Goal: Check status: Check status

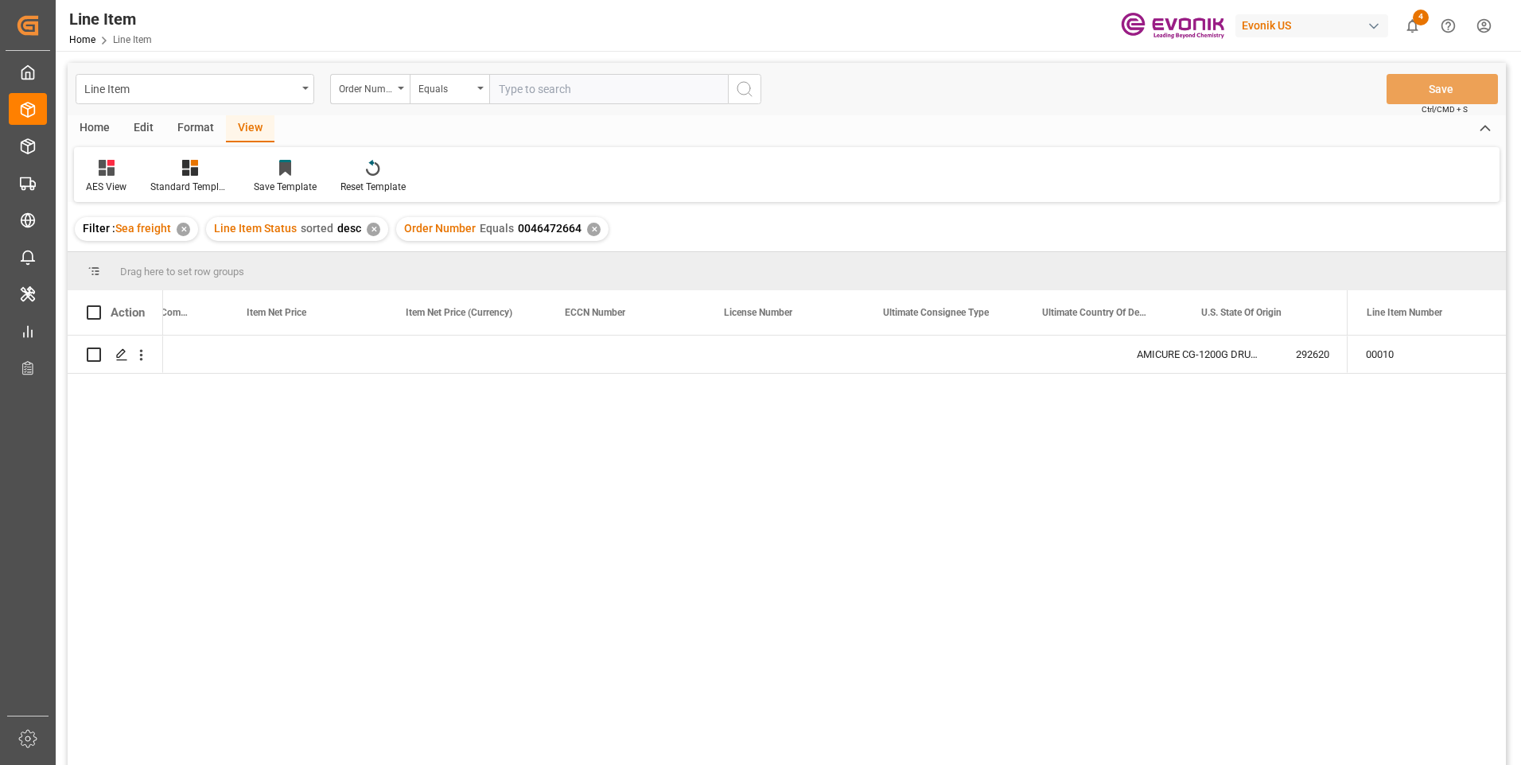
scroll to position [0, 1208]
click at [546, 91] on input "text" at bounding box center [608, 89] width 239 height 30
paste input "0046460147"
type input "0046460147"
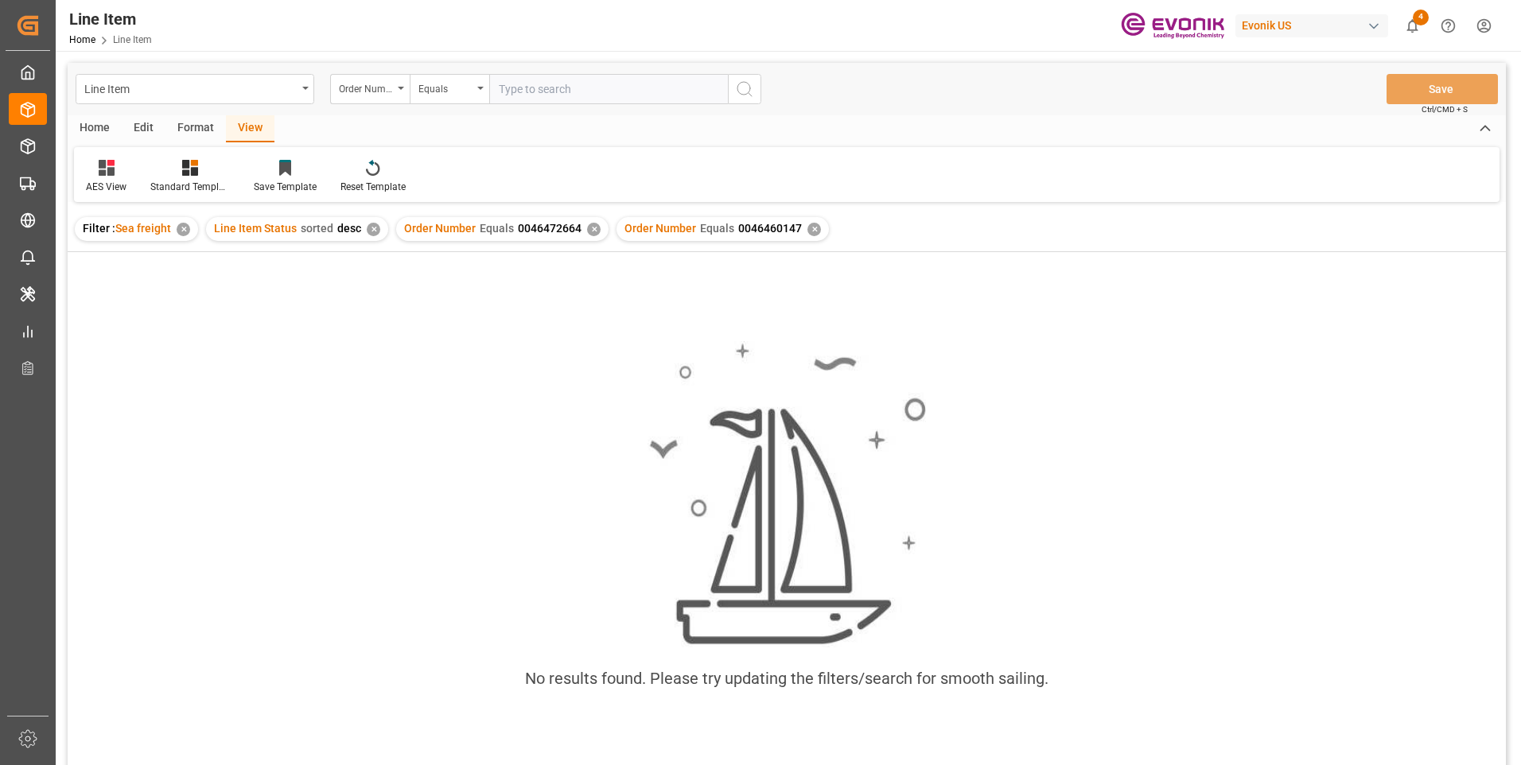
click at [592, 231] on div "✕" at bounding box center [594, 230] width 14 height 14
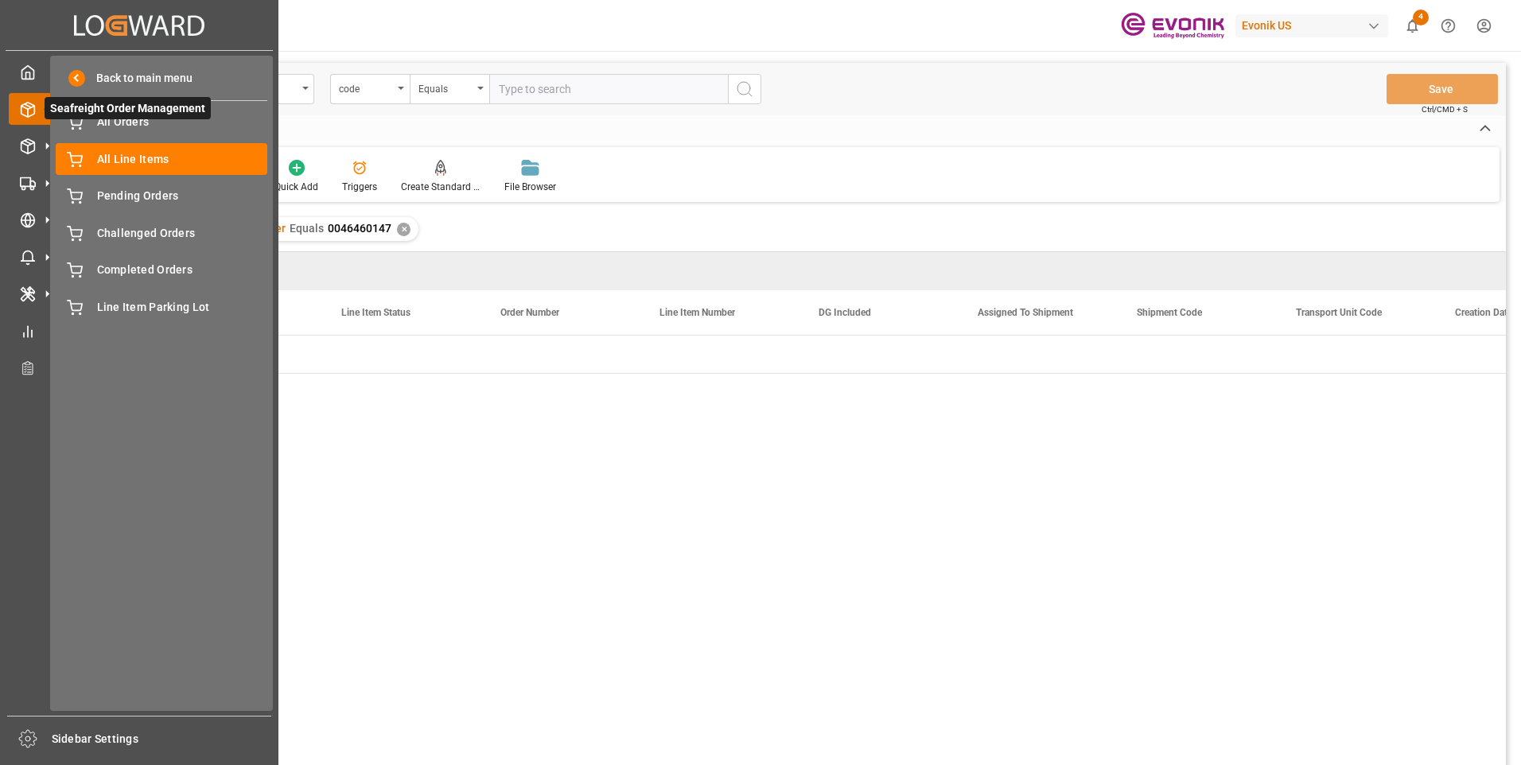
click at [28, 105] on line at bounding box center [28, 105] width 6 height 3
click at [18, 75] on div at bounding box center [22, 72] width 27 height 17
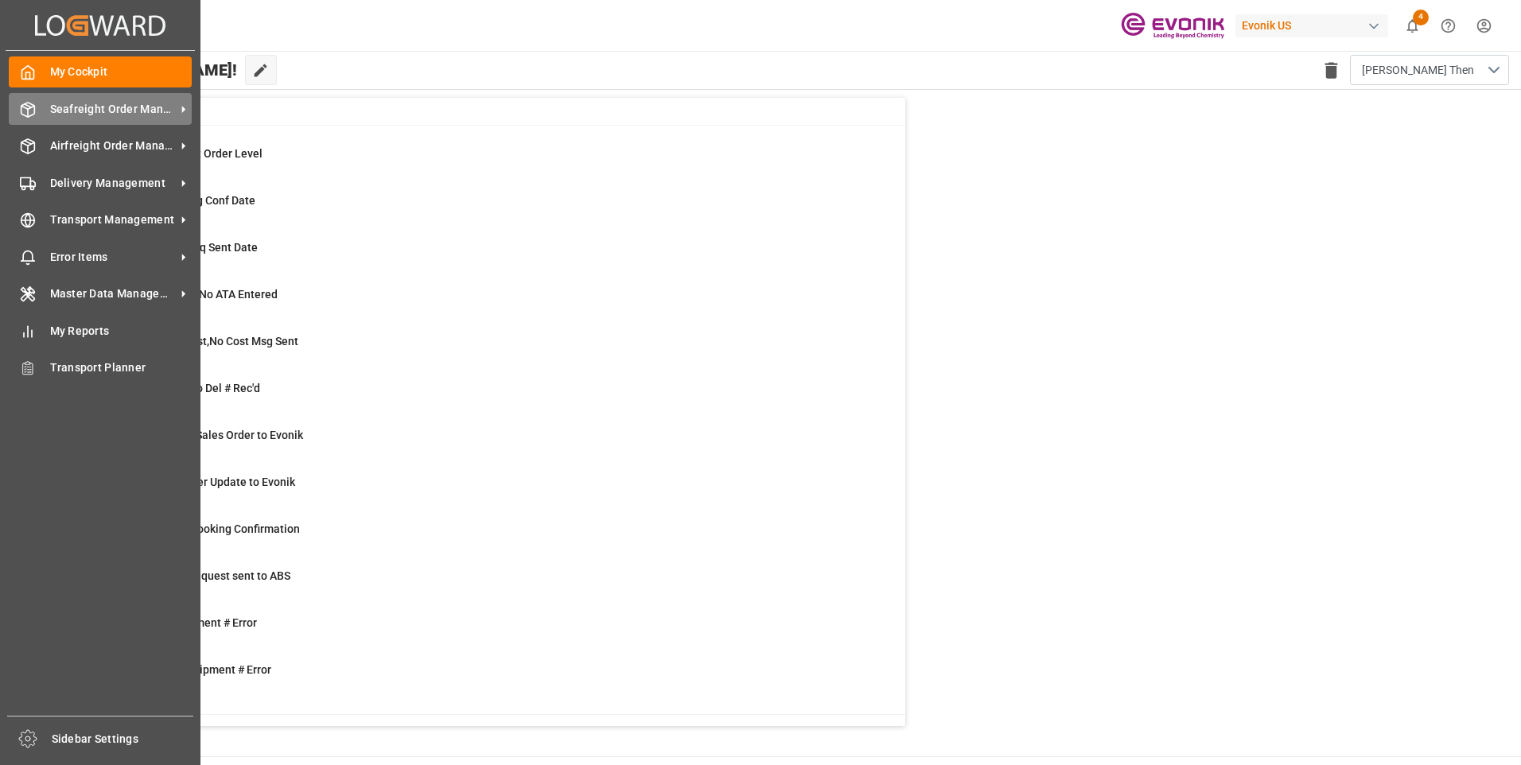
click at [32, 113] on icon at bounding box center [28, 110] width 16 height 16
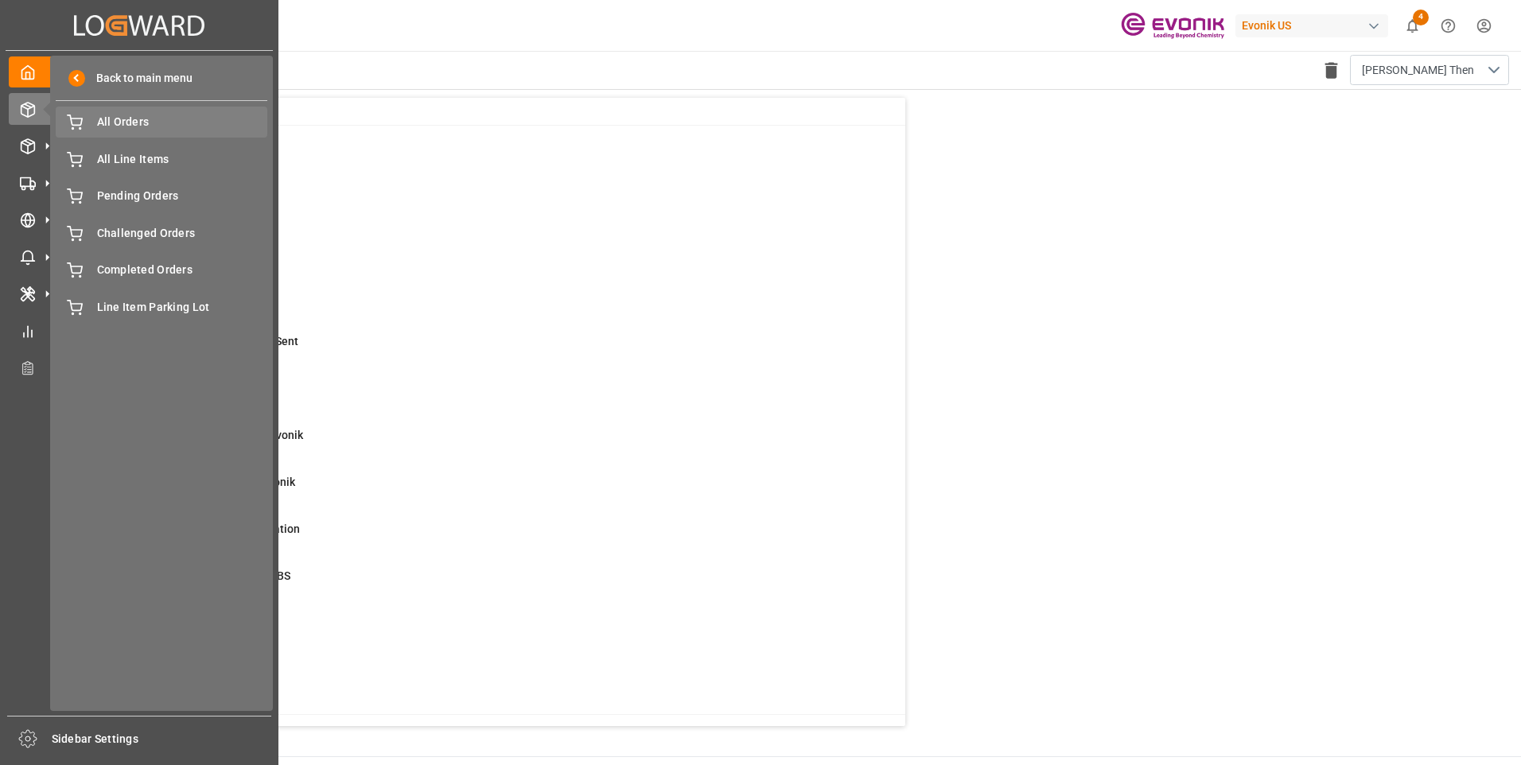
click at [113, 129] on span "All Orders" at bounding box center [182, 122] width 171 height 17
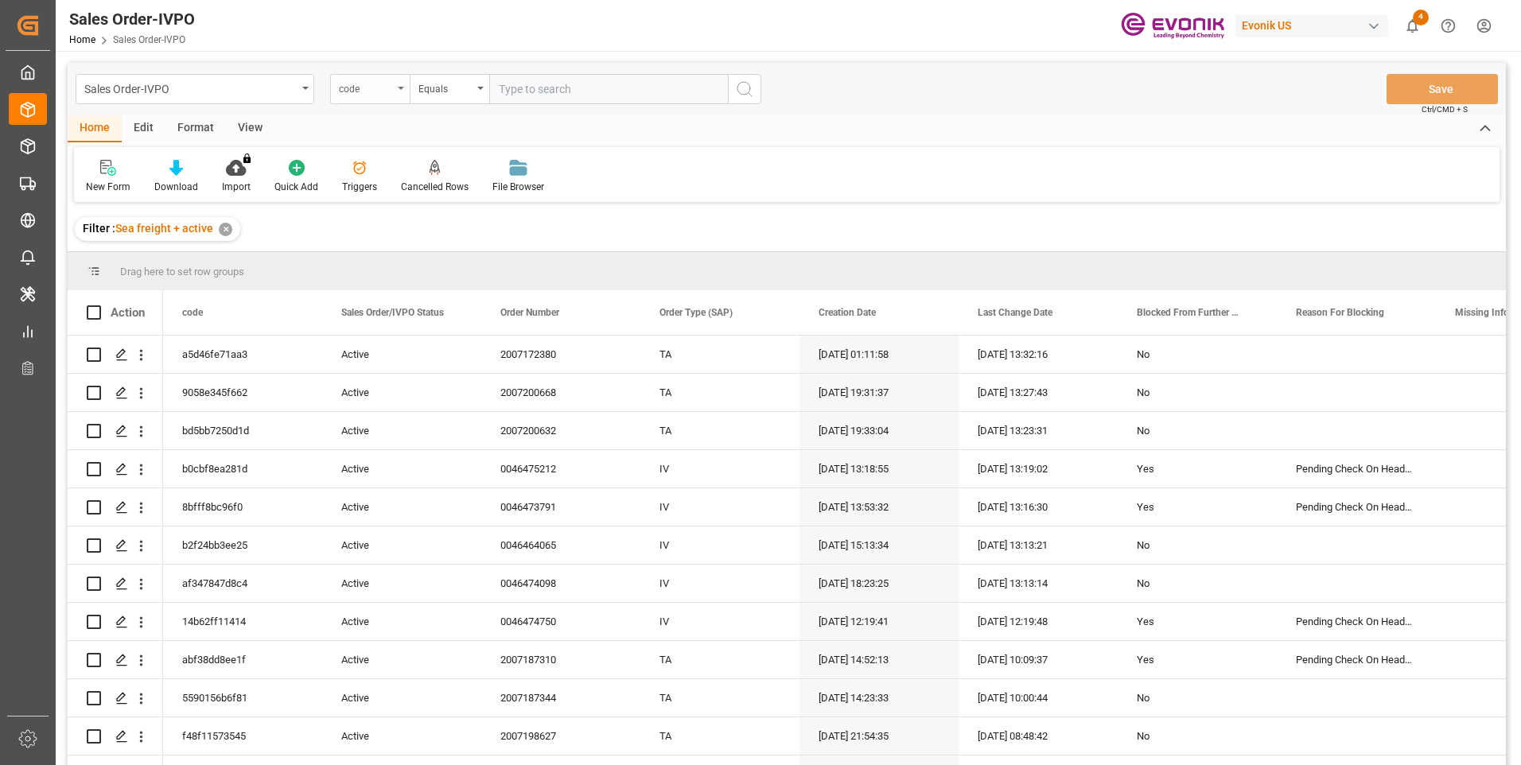
click at [354, 91] on div "code" at bounding box center [366, 87] width 54 height 18
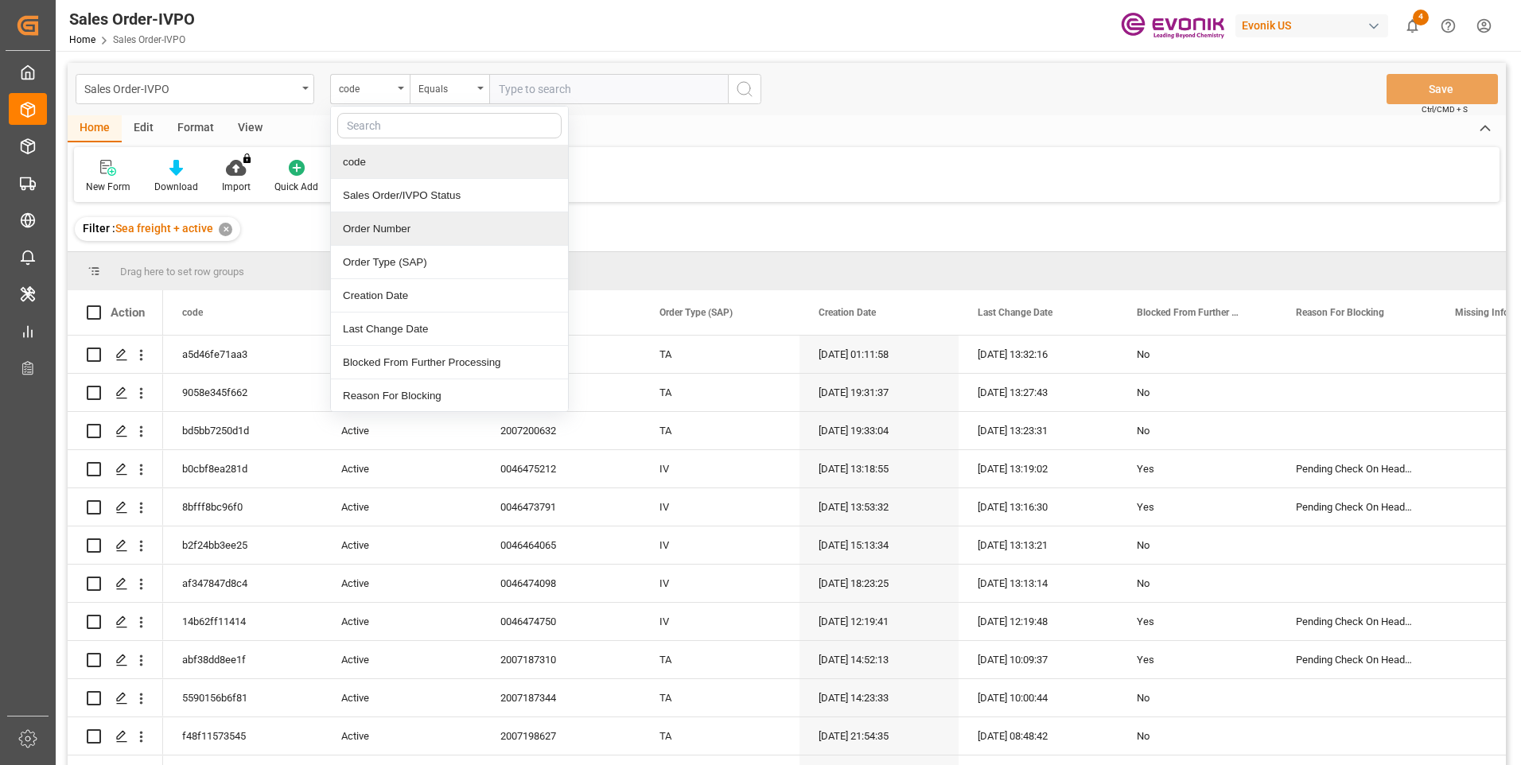
click at [380, 229] on div "Order Number" at bounding box center [449, 228] width 237 height 33
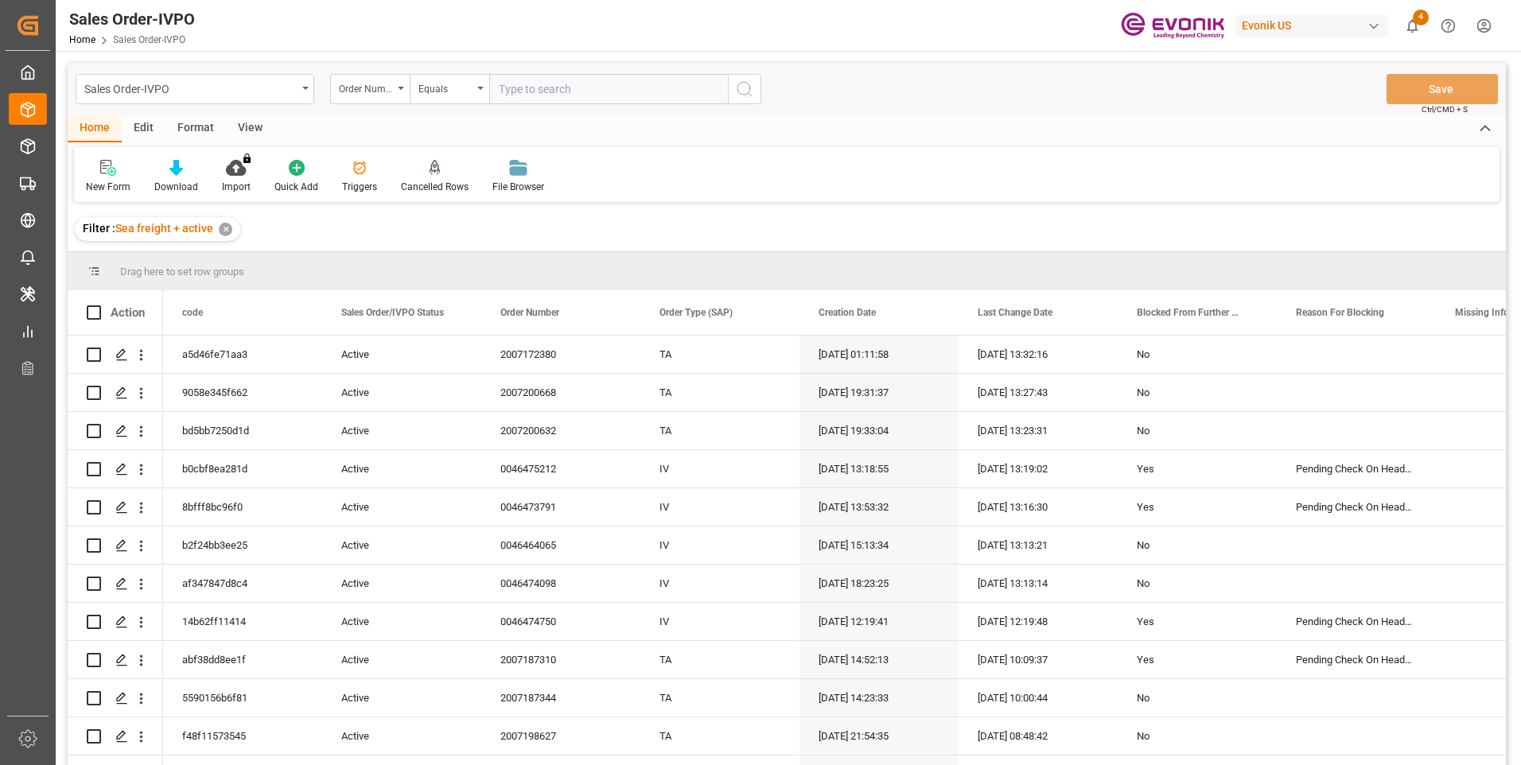
click at [523, 85] on input "text" at bounding box center [608, 89] width 239 height 30
paste input "0046460147"
type input "0046460147"
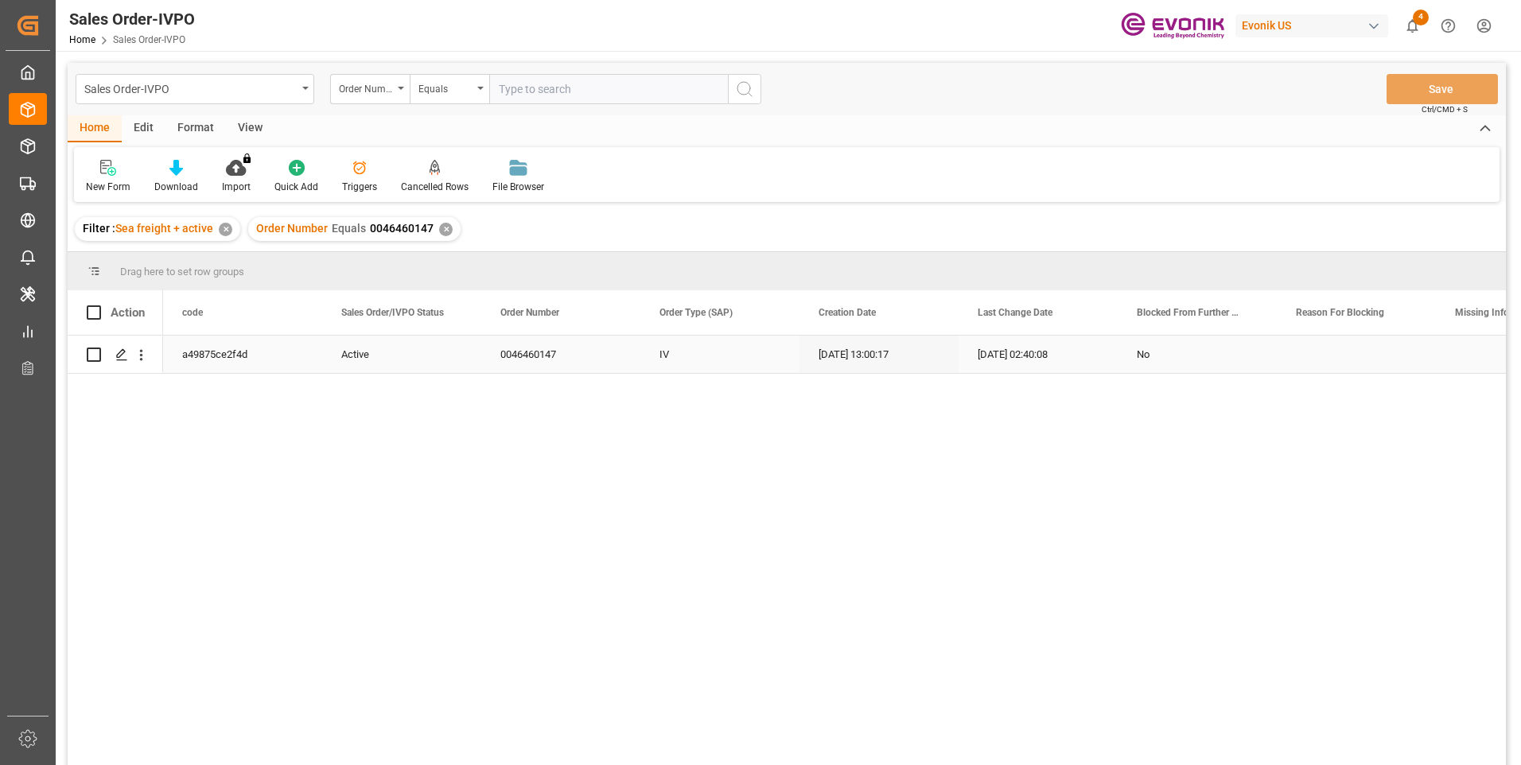
click at [1013, 358] on div "09-29-2025 02:40:08" at bounding box center [1038, 354] width 159 height 37
click at [140, 359] on icon "open menu" at bounding box center [141, 355] width 17 height 17
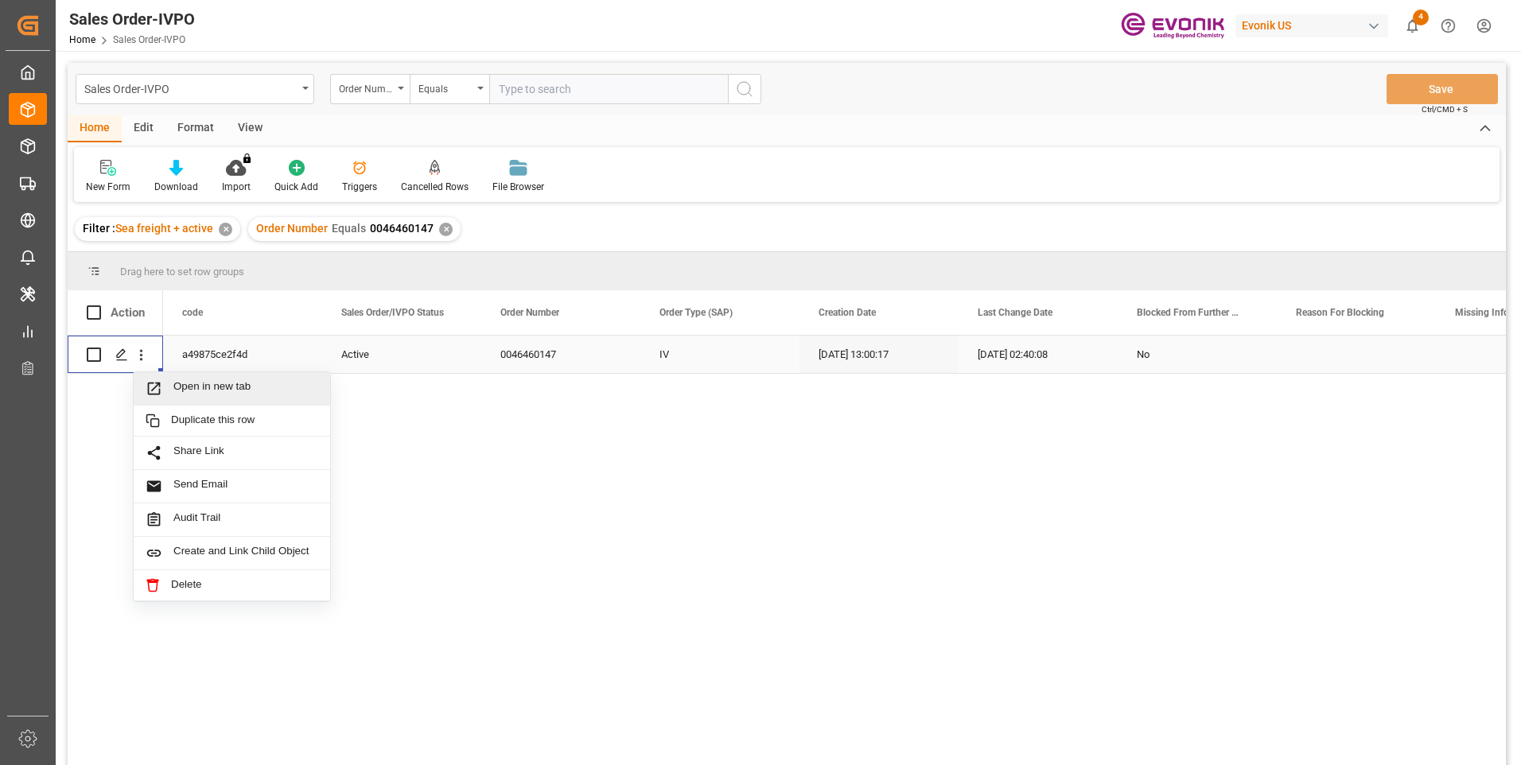
click at [206, 387] on span "Open in new tab" at bounding box center [245, 388] width 145 height 17
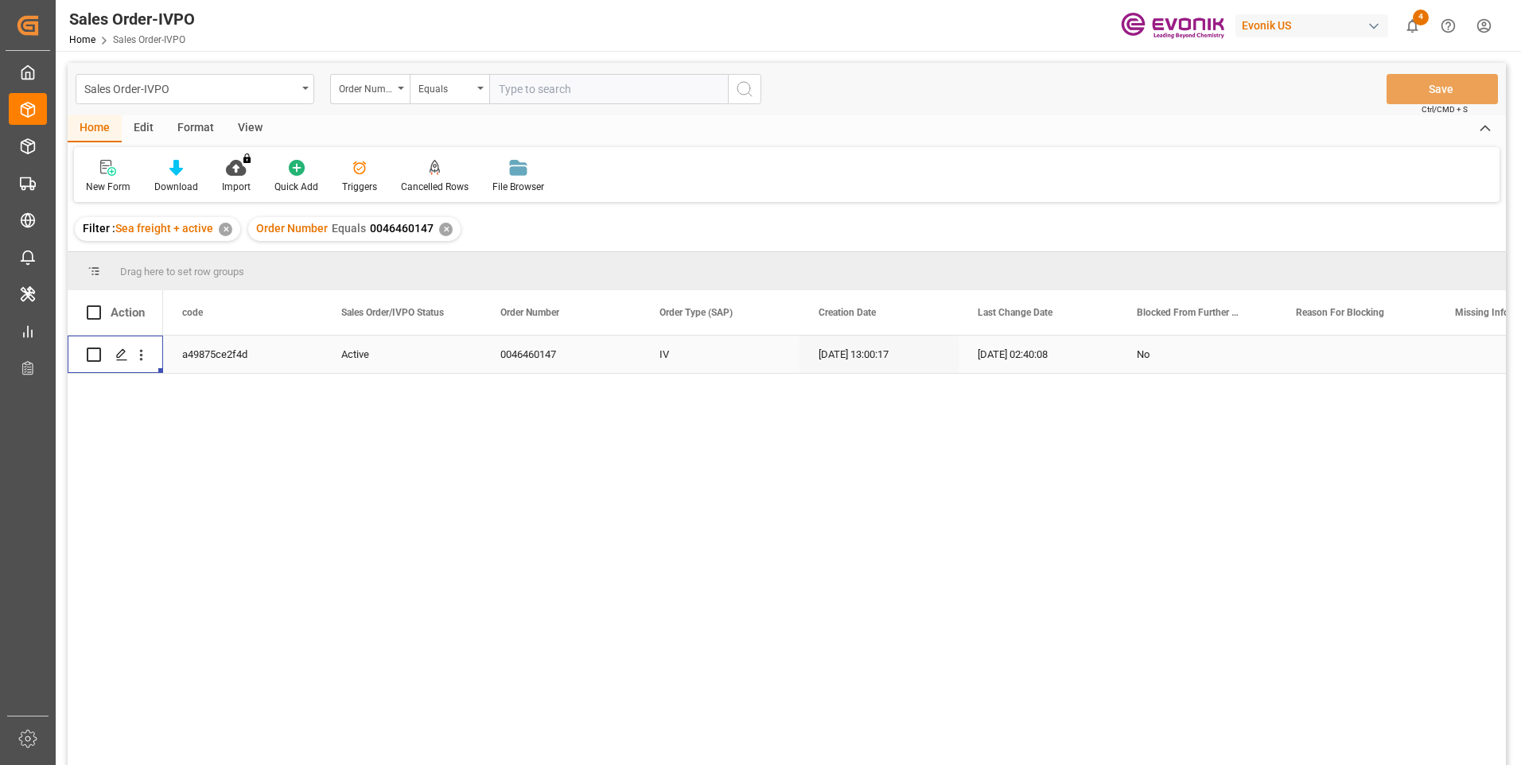
click at [552, 86] on input "text" at bounding box center [608, 89] width 239 height 30
paste input "2007140591"
type input "2007140591"
click at [738, 90] on icon "search button" at bounding box center [744, 89] width 19 height 19
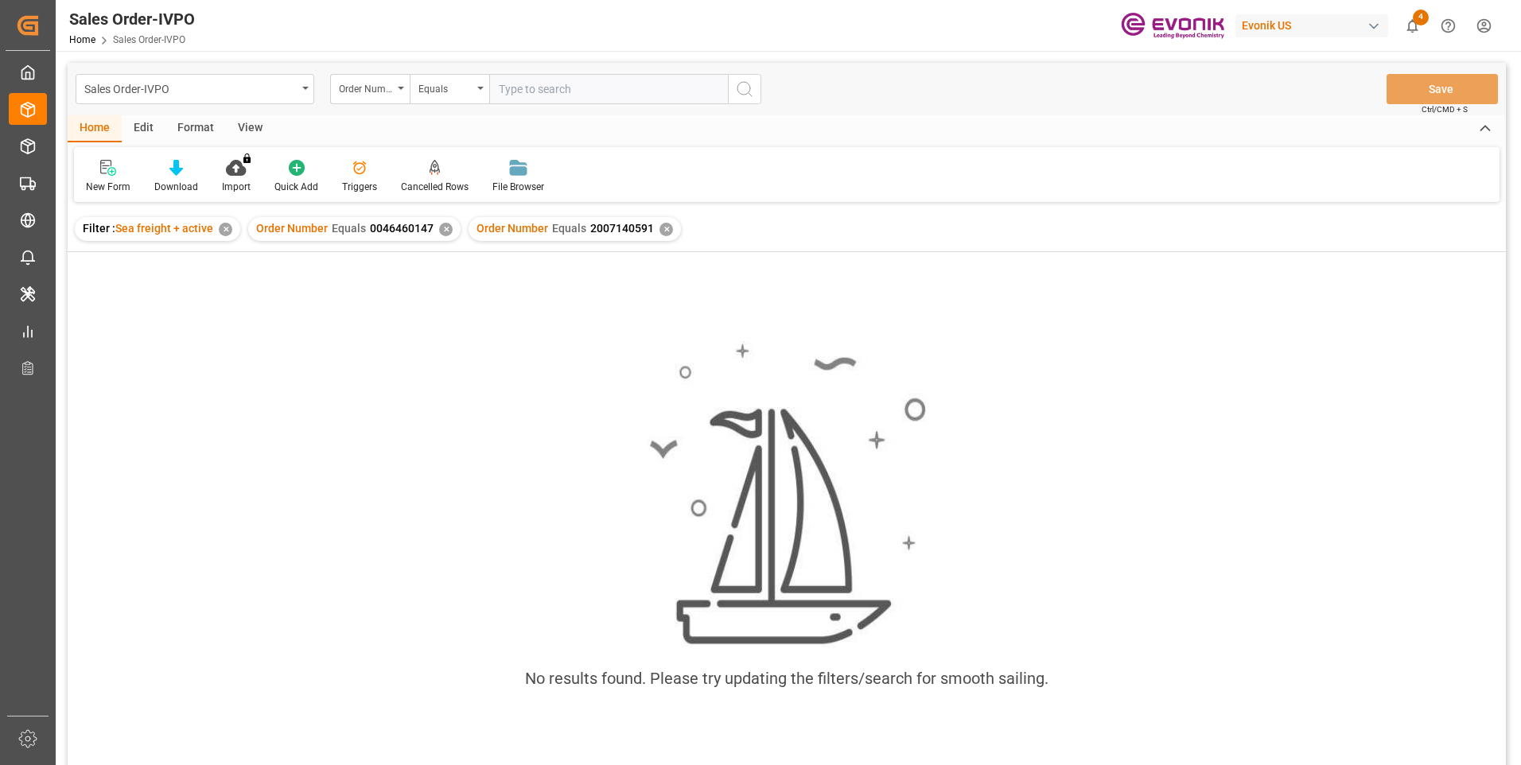
click at [442, 229] on div "✕" at bounding box center [446, 230] width 14 height 14
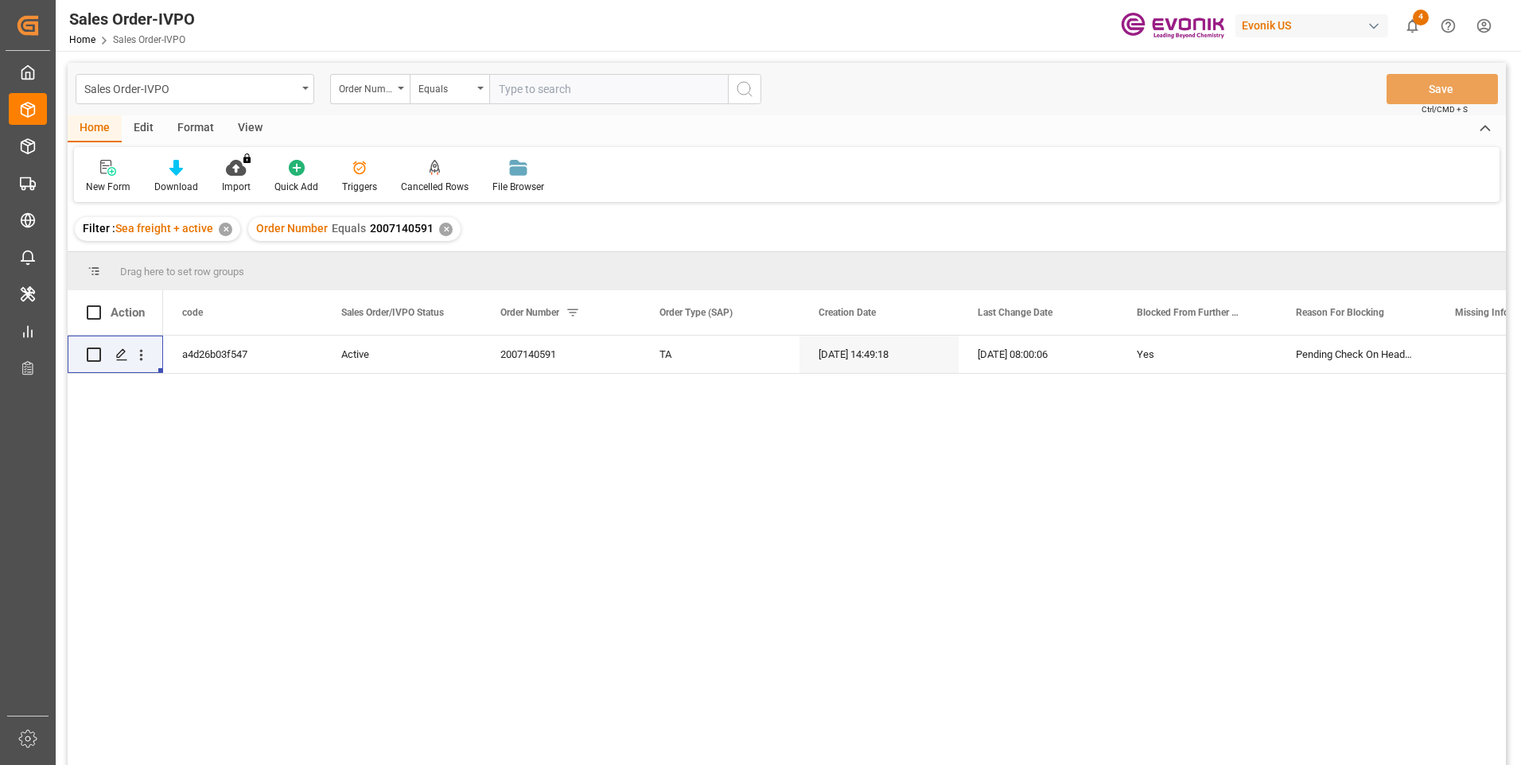
click at [603, 92] on input "text" at bounding box center [608, 89] width 239 height 30
paste input "2007140591"
type input "2007140591"
click at [143, 353] on icon "open menu" at bounding box center [141, 355] width 17 height 17
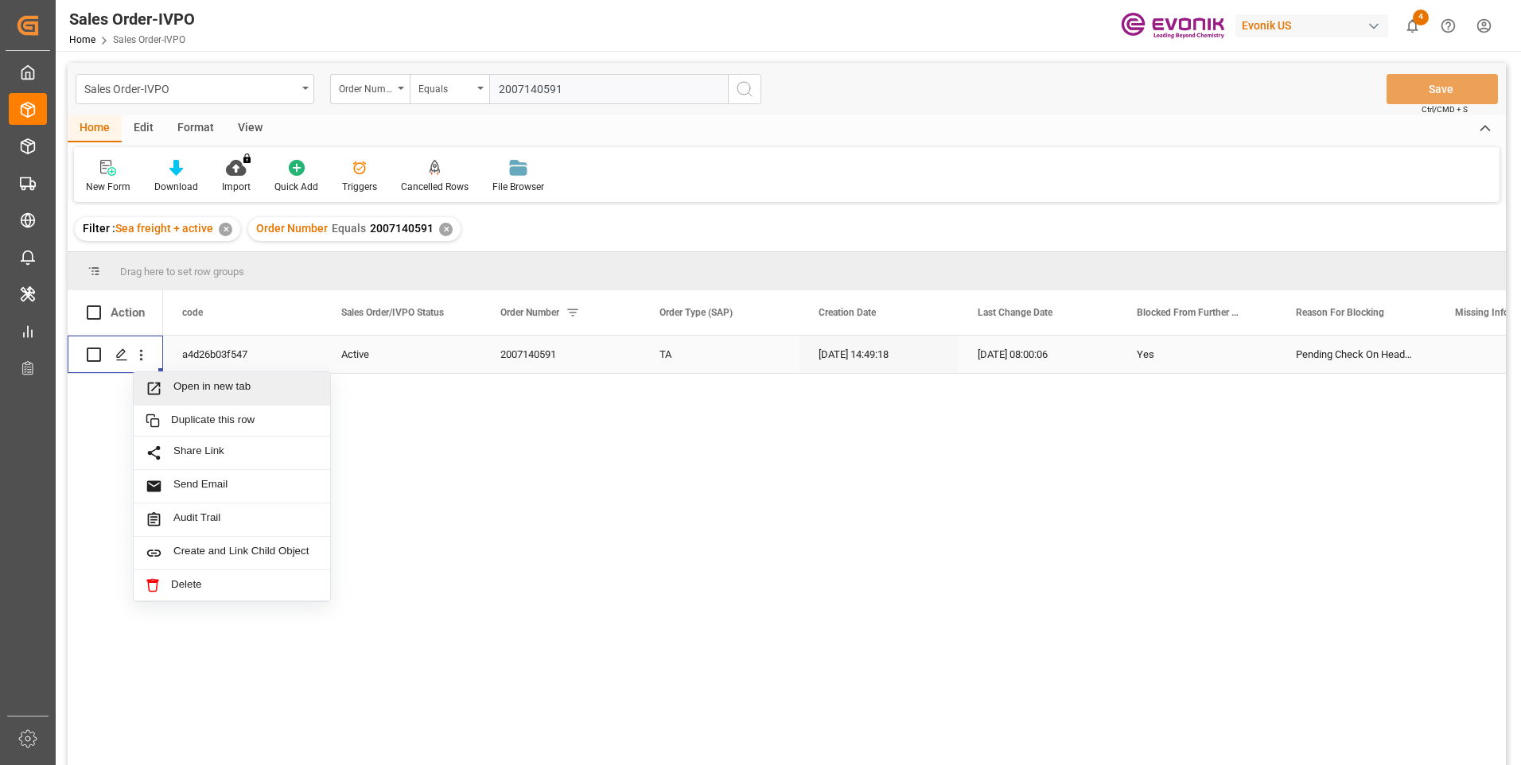
click at [213, 382] on span "Open in new tab" at bounding box center [245, 388] width 145 height 17
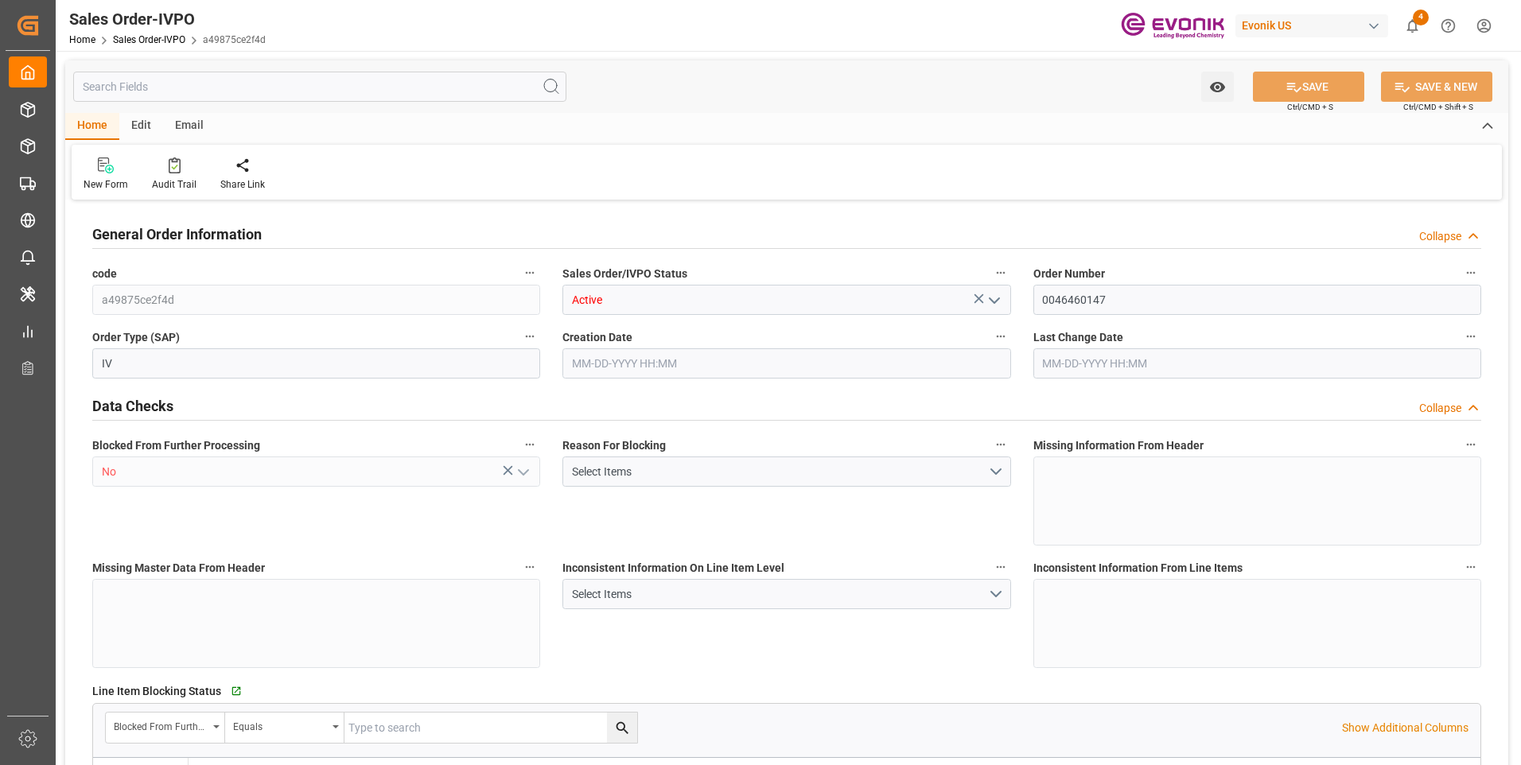
type input "THBKK"
type input "0"
type input "1"
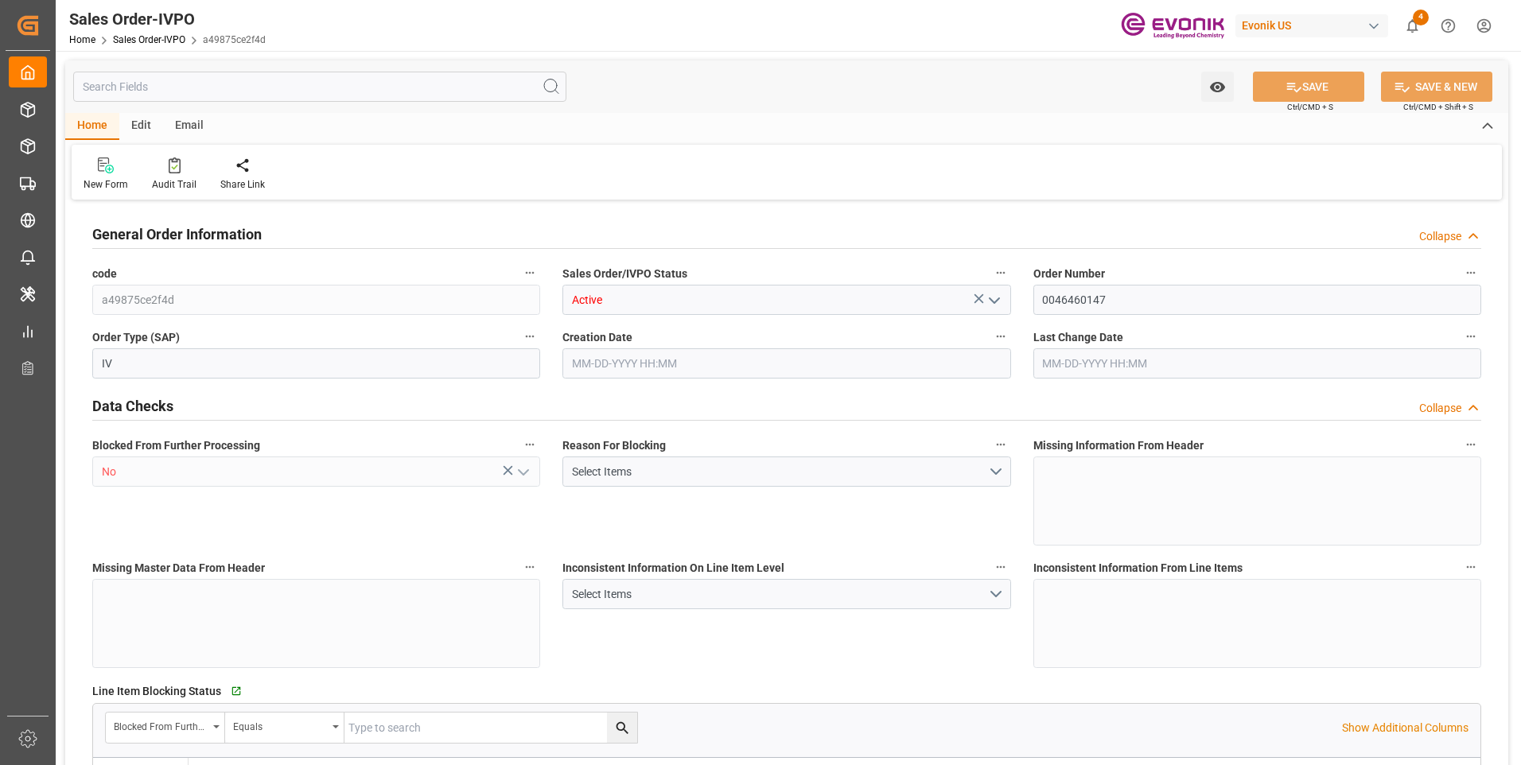
type input "8520"
type input "11.232"
type input "17000"
type input "30"
type input "06-20-2025 13:00"
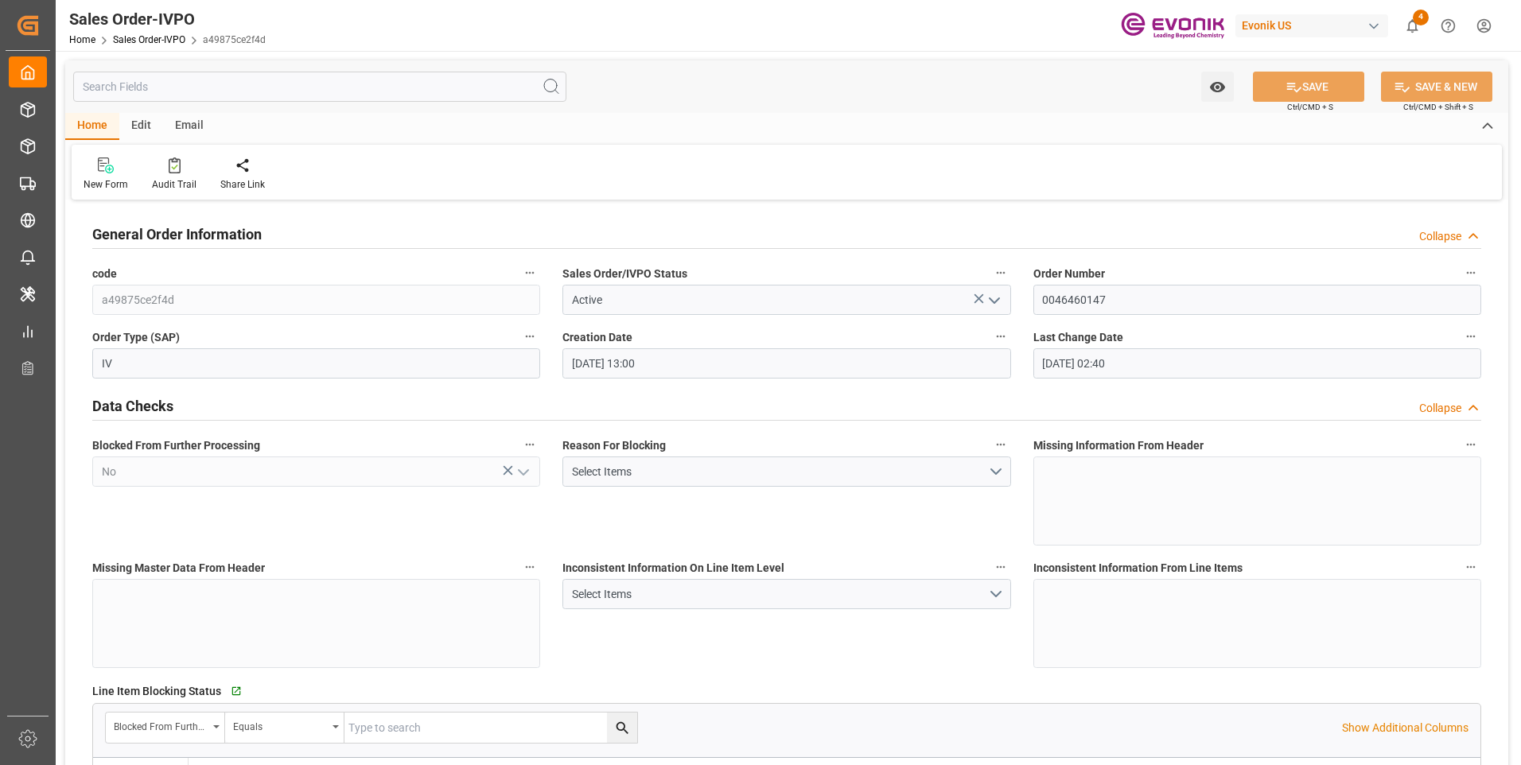
type input "09-29-2025 02:40"
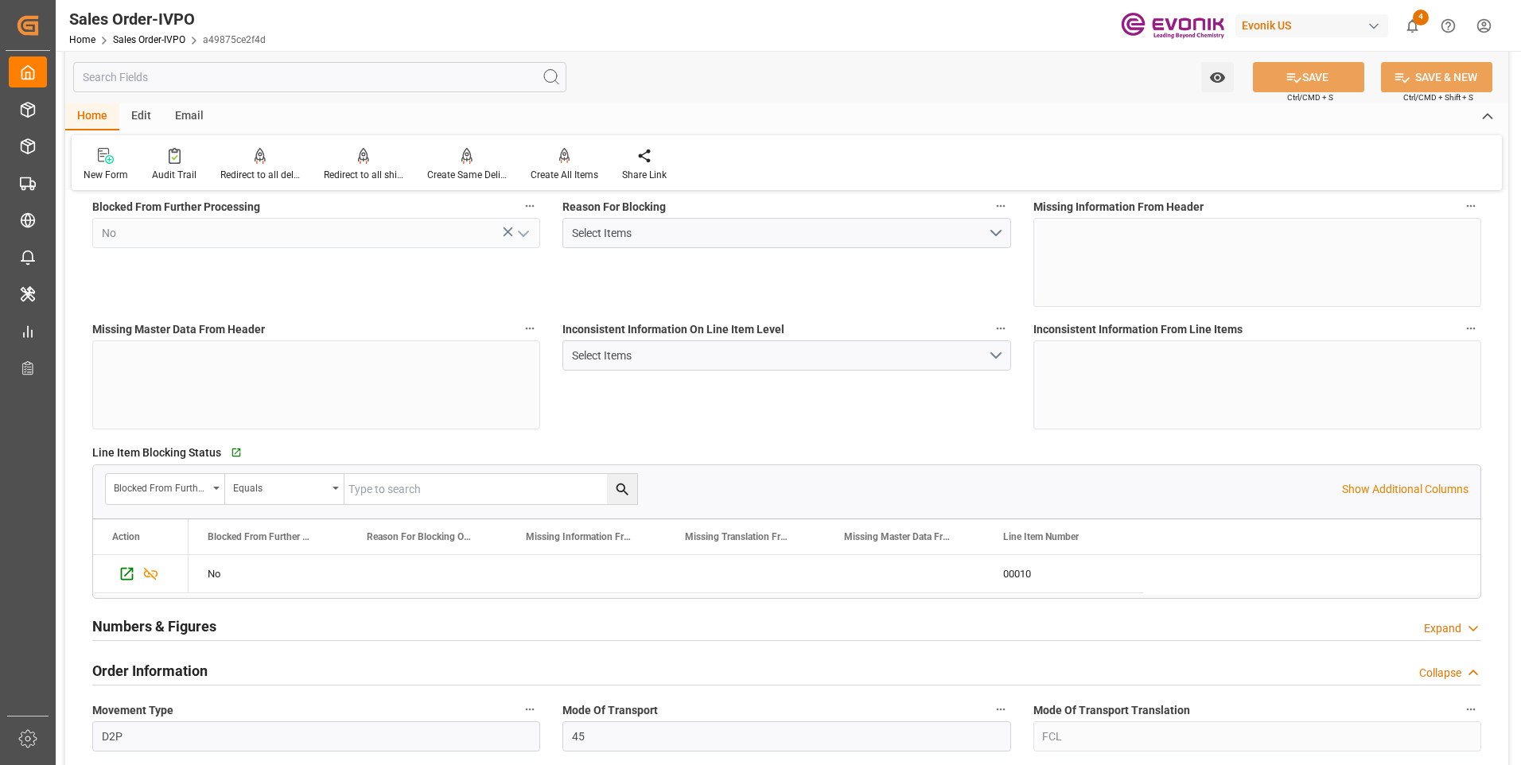
scroll to position [159, 0]
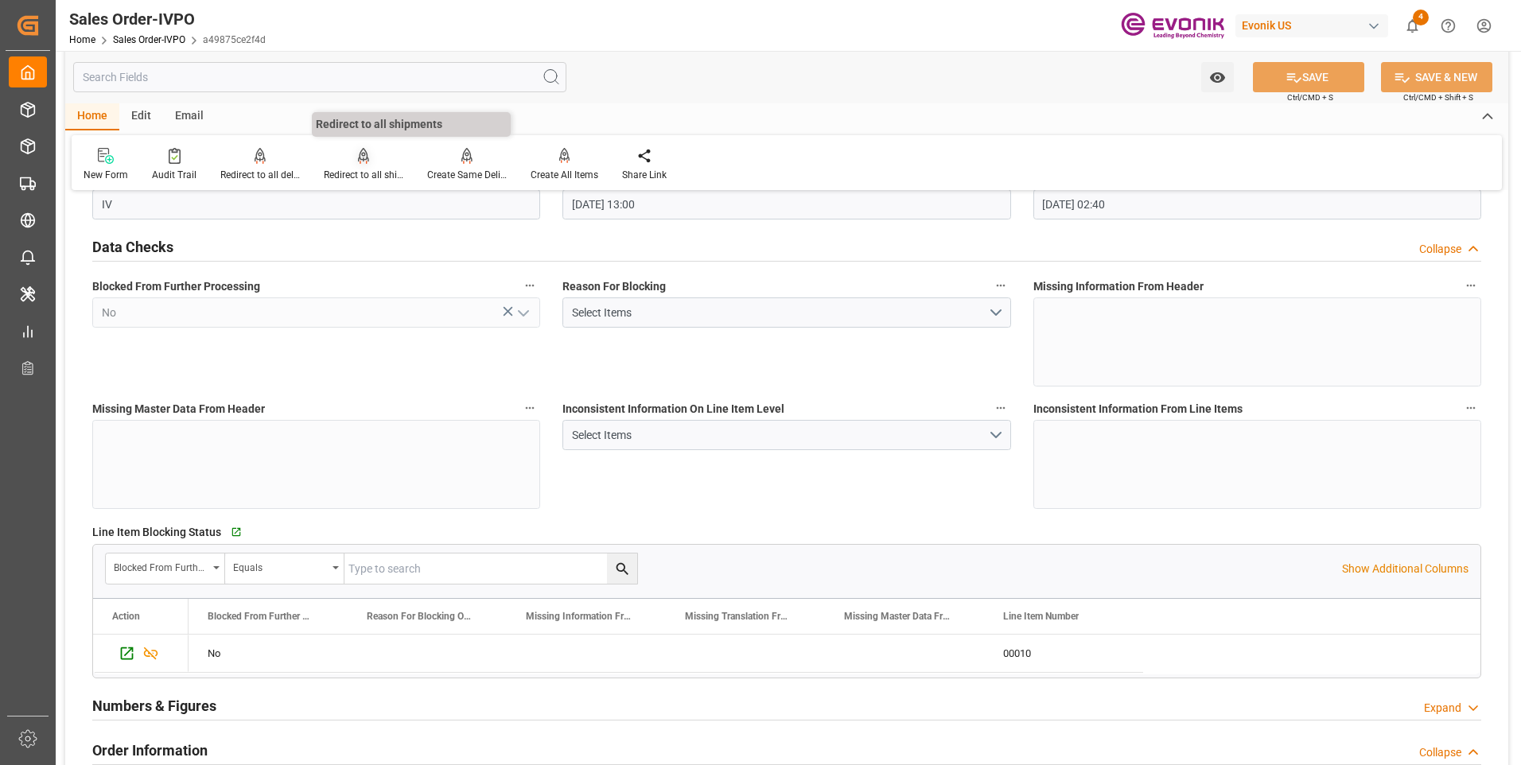
click at [361, 165] on div "Redirect to all shipments" at bounding box center [363, 164] width 103 height 35
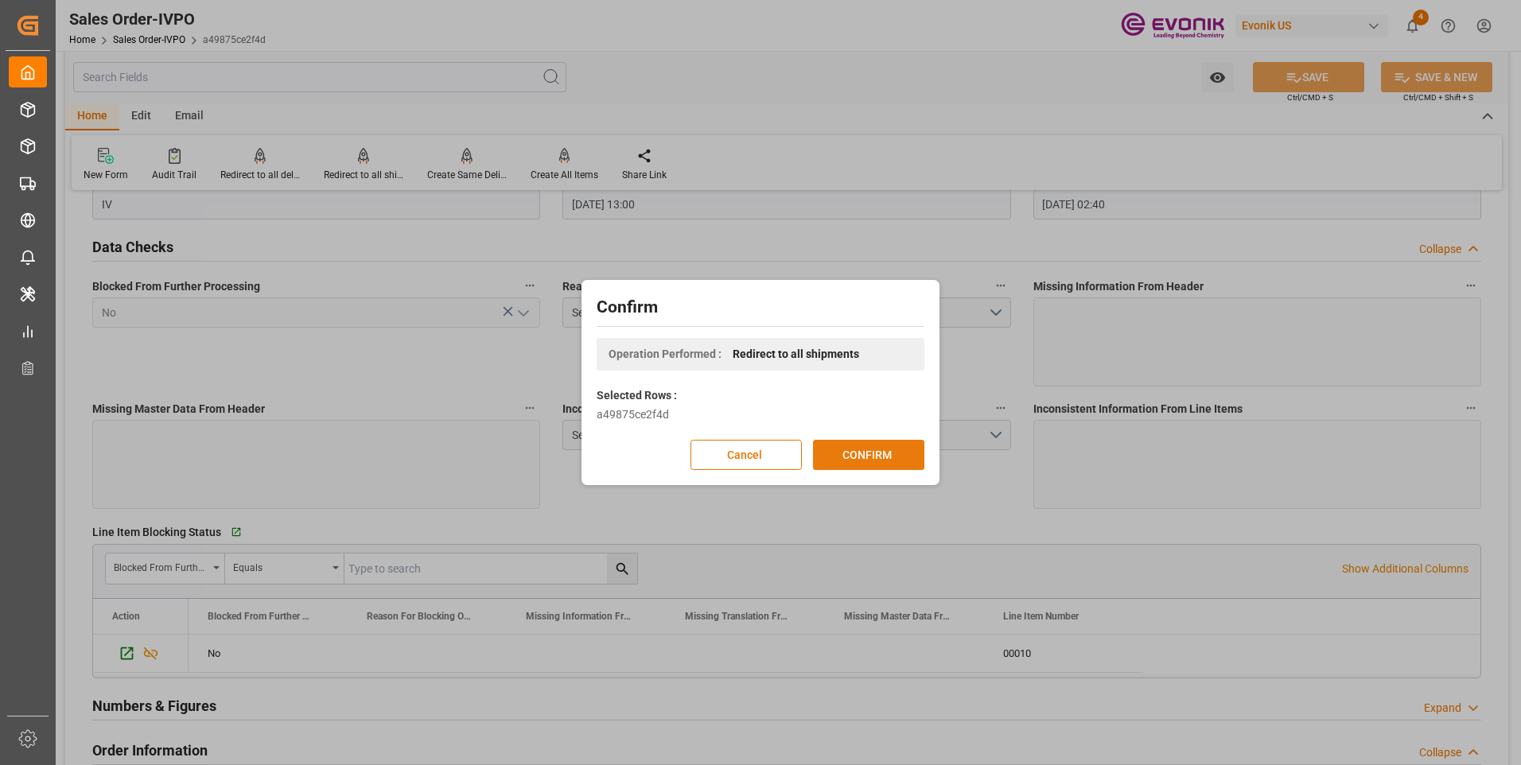
click at [852, 458] on button "CONFIRM" at bounding box center [868, 455] width 111 height 30
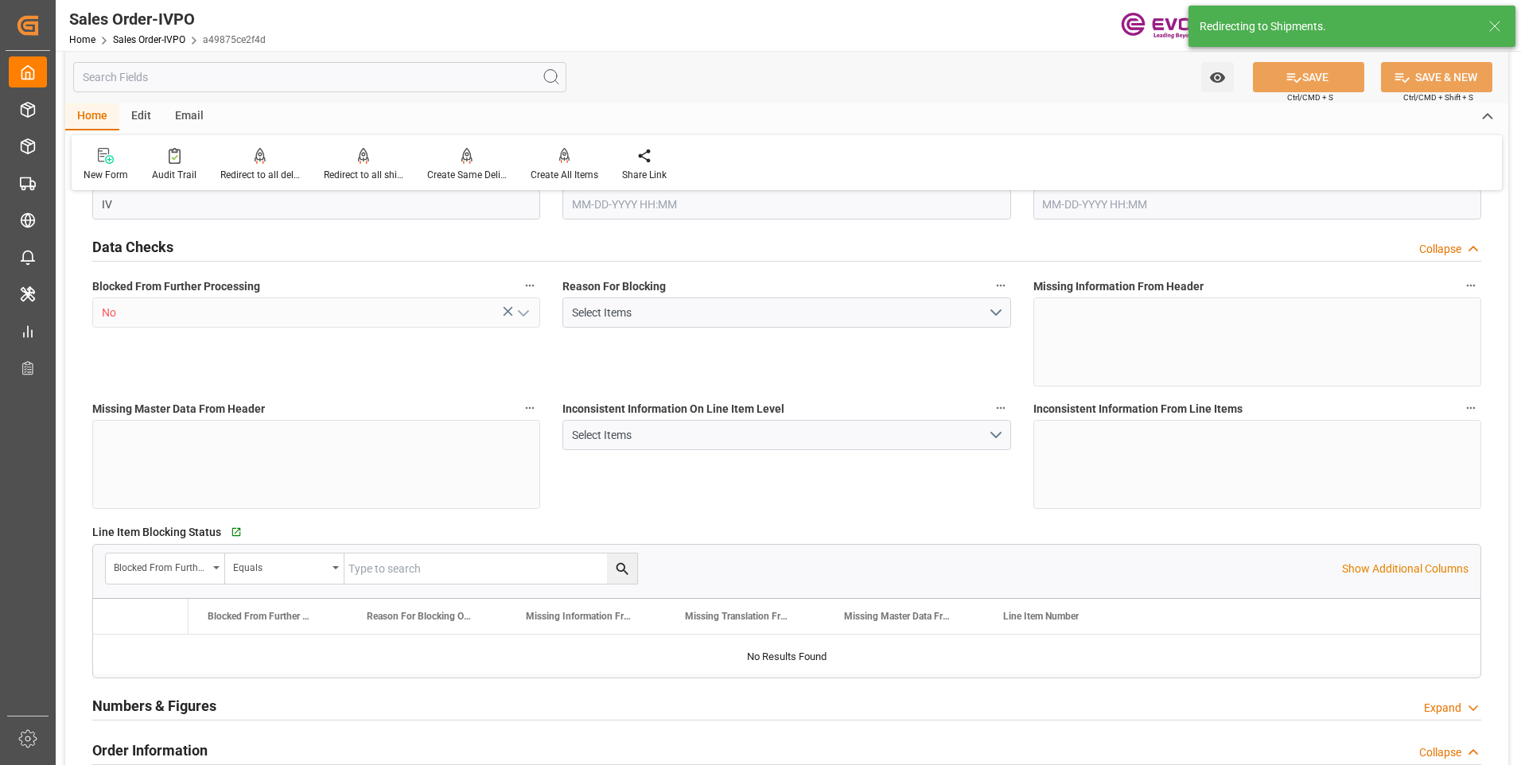
type input "THBKK"
type input "0"
type input "1"
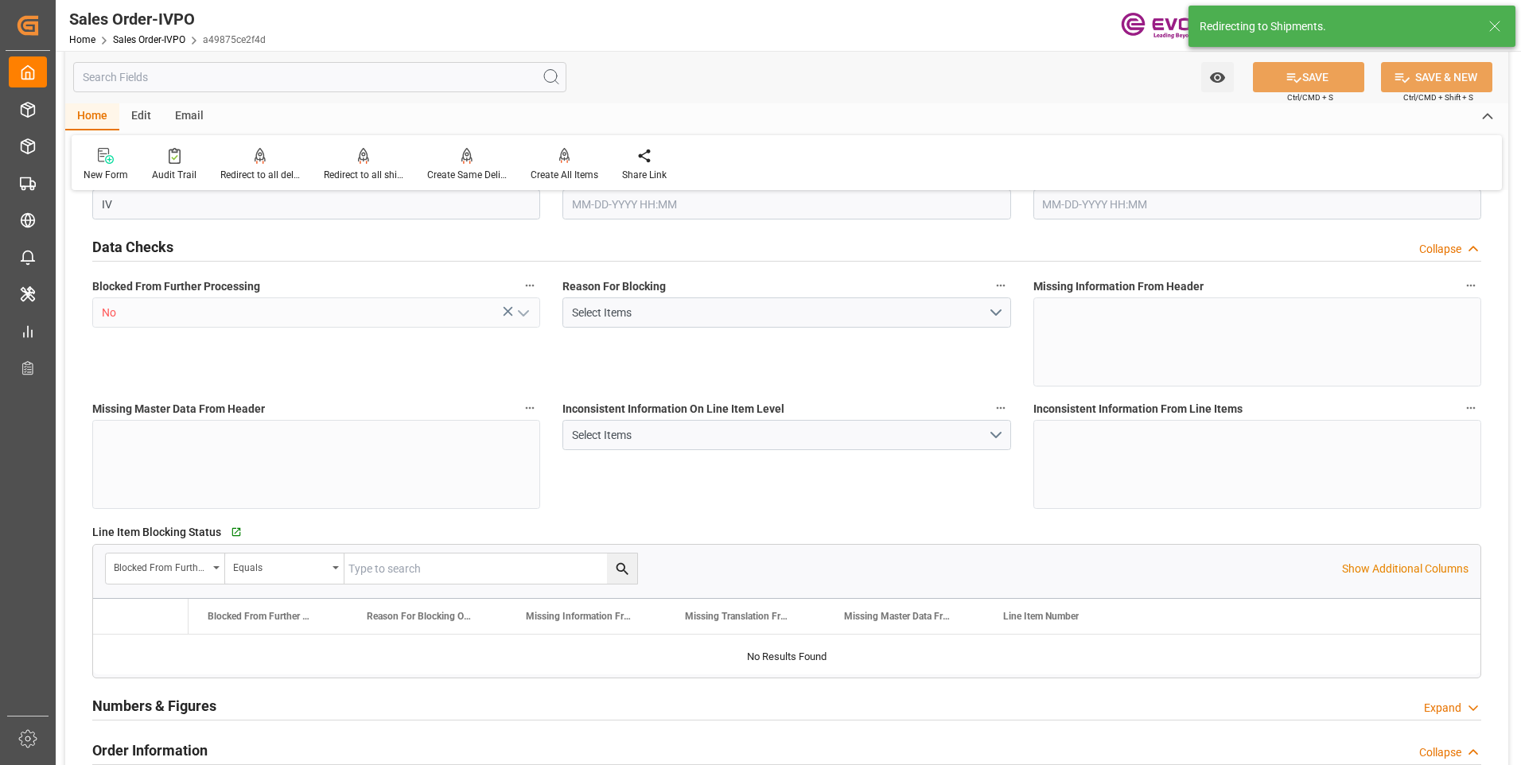
type input "8520"
type input "11.232"
type input "17000"
type input "30"
type input "06-20-2025 13:00"
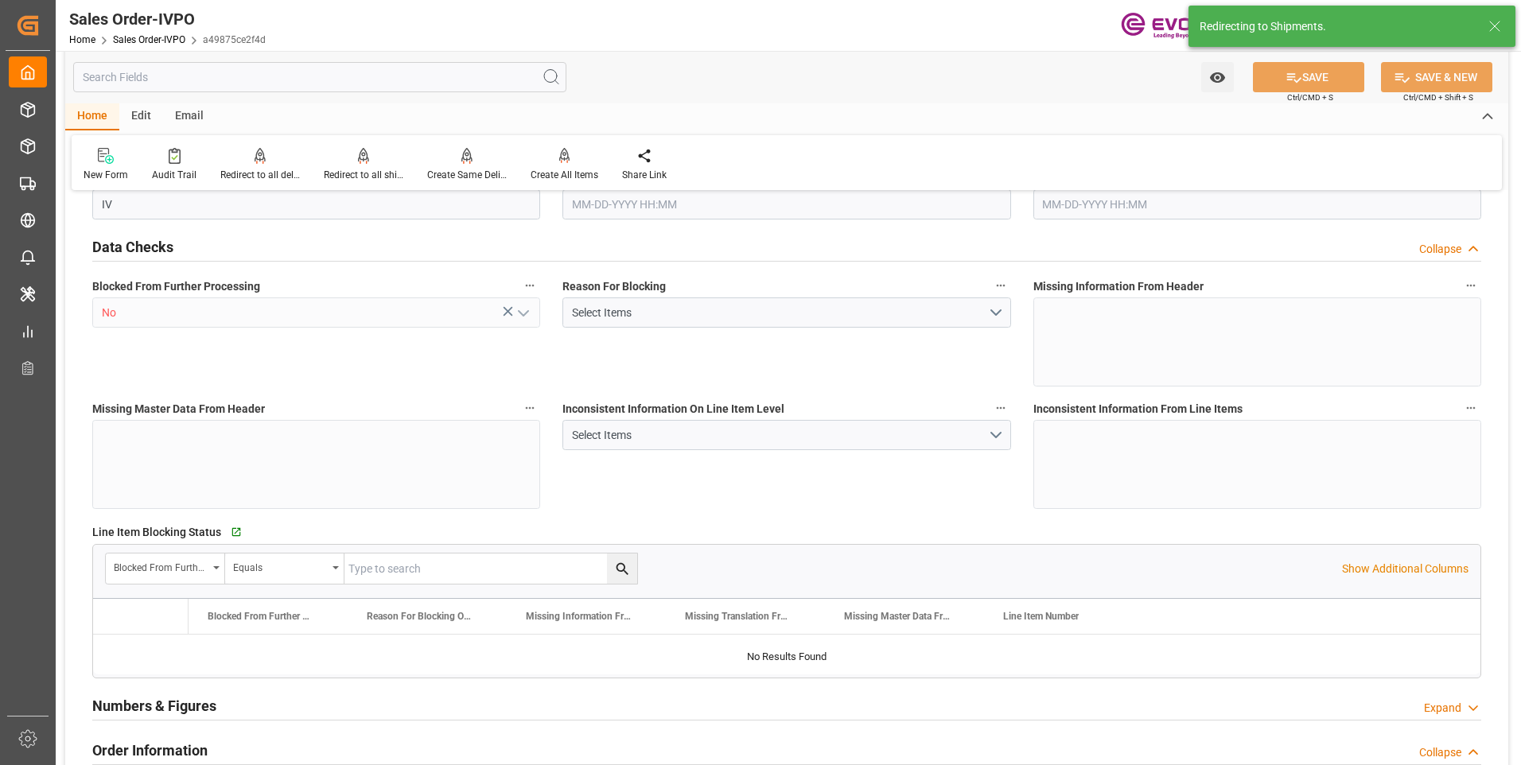
type input "09-29-2025 02:40"
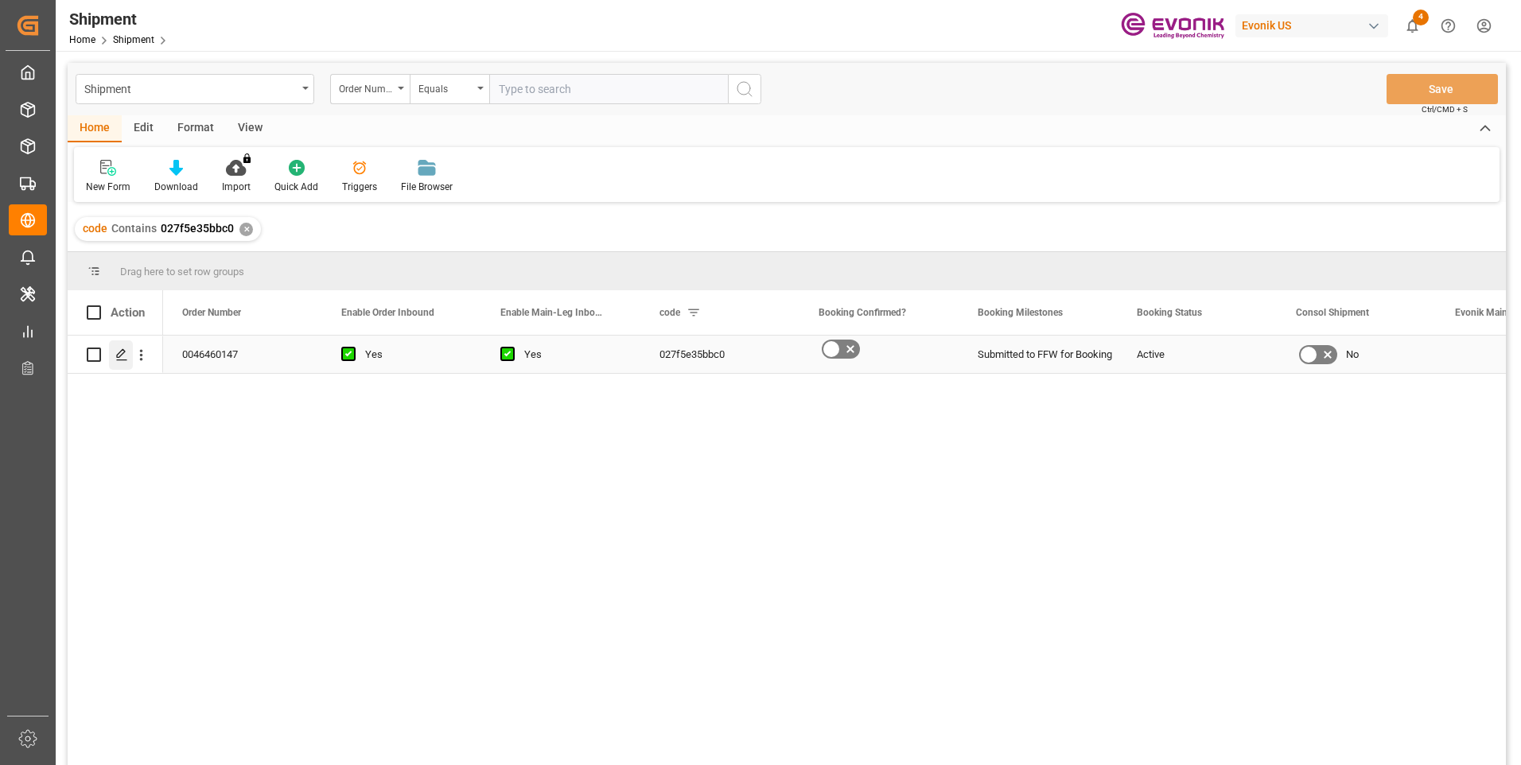
click at [124, 356] on icon "Press SPACE to select this row." at bounding box center [121, 354] width 13 height 13
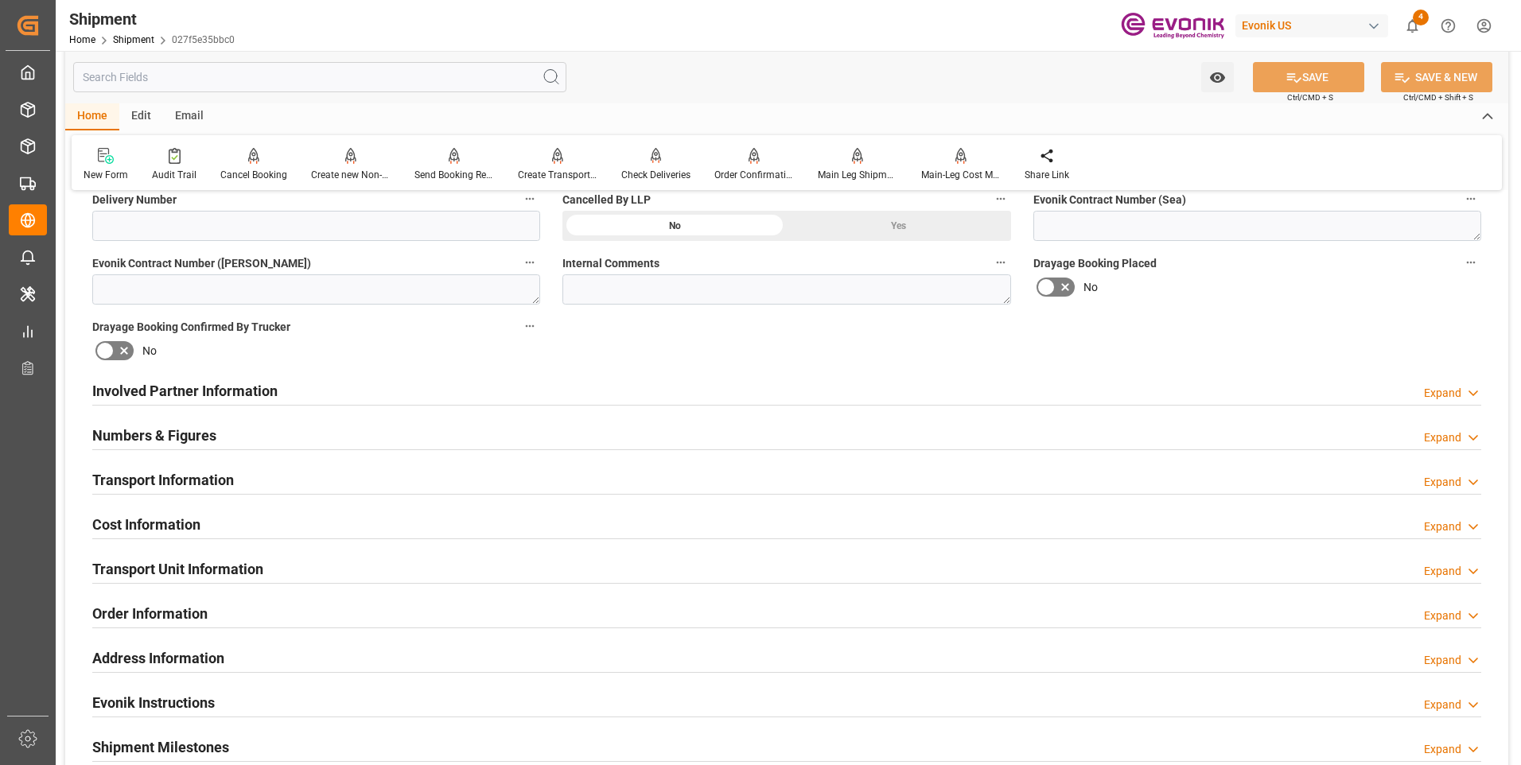
scroll to position [636, 0]
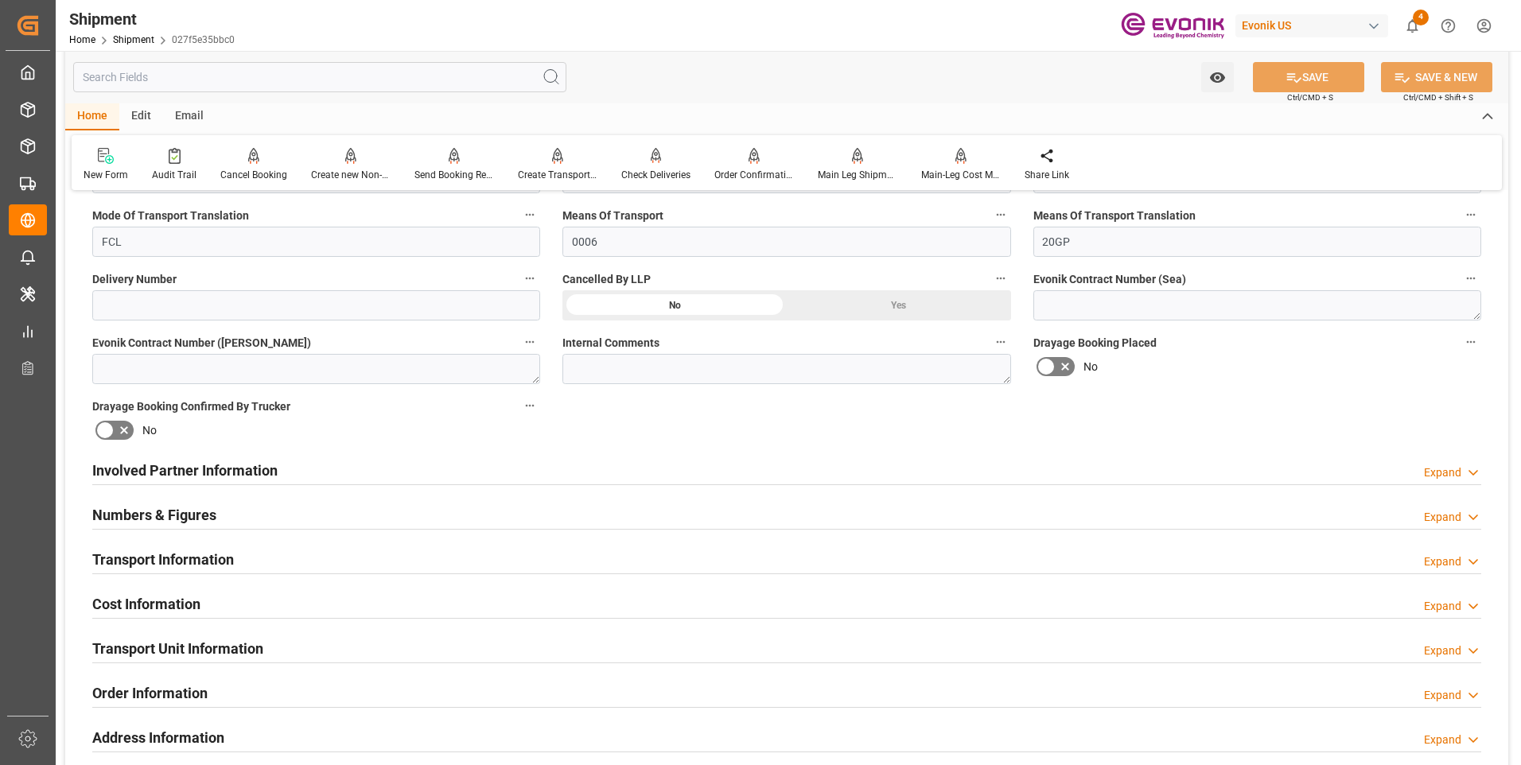
click at [270, 560] on div "Transport Information Expand" at bounding box center [786, 558] width 1389 height 30
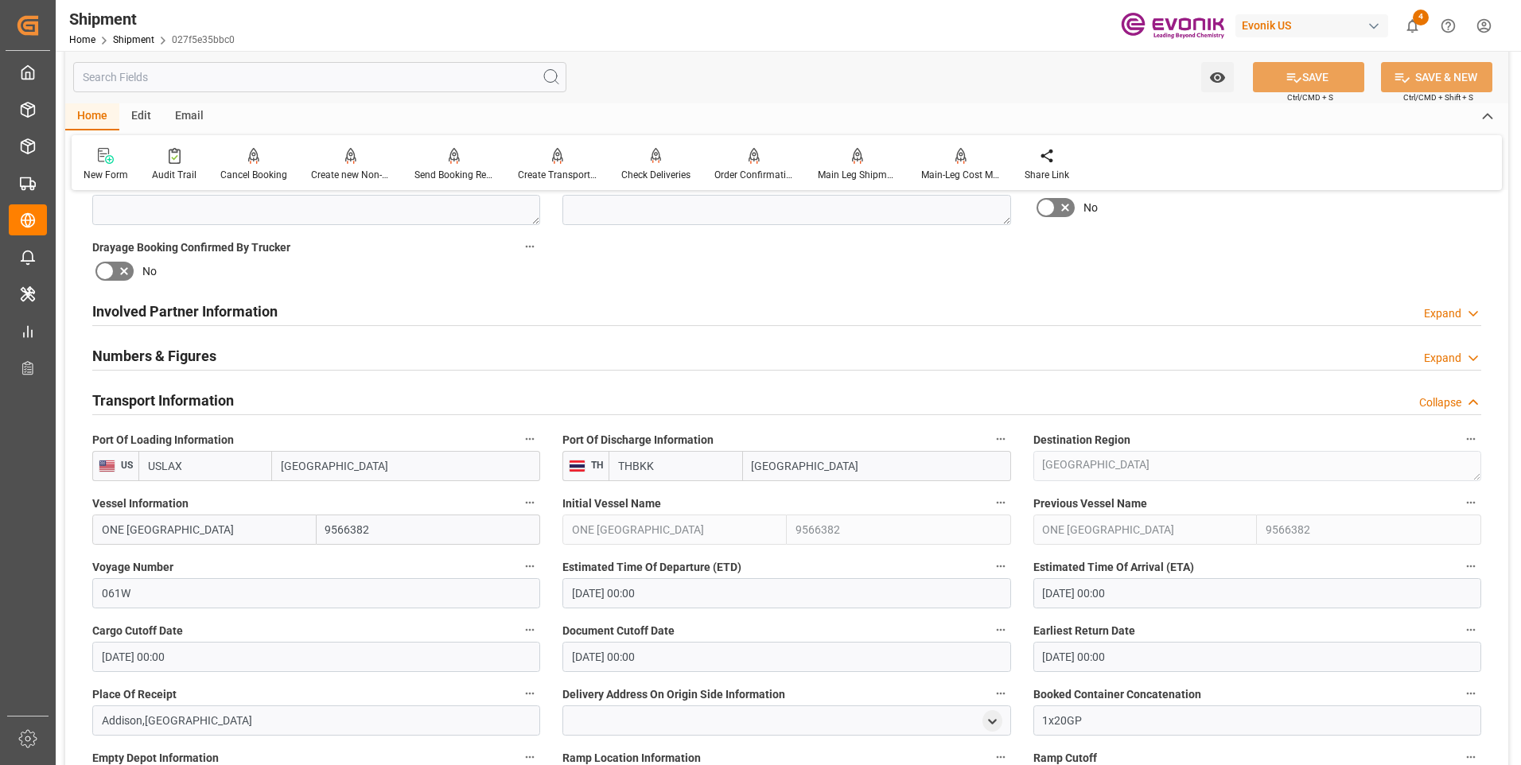
scroll to position [875, 0]
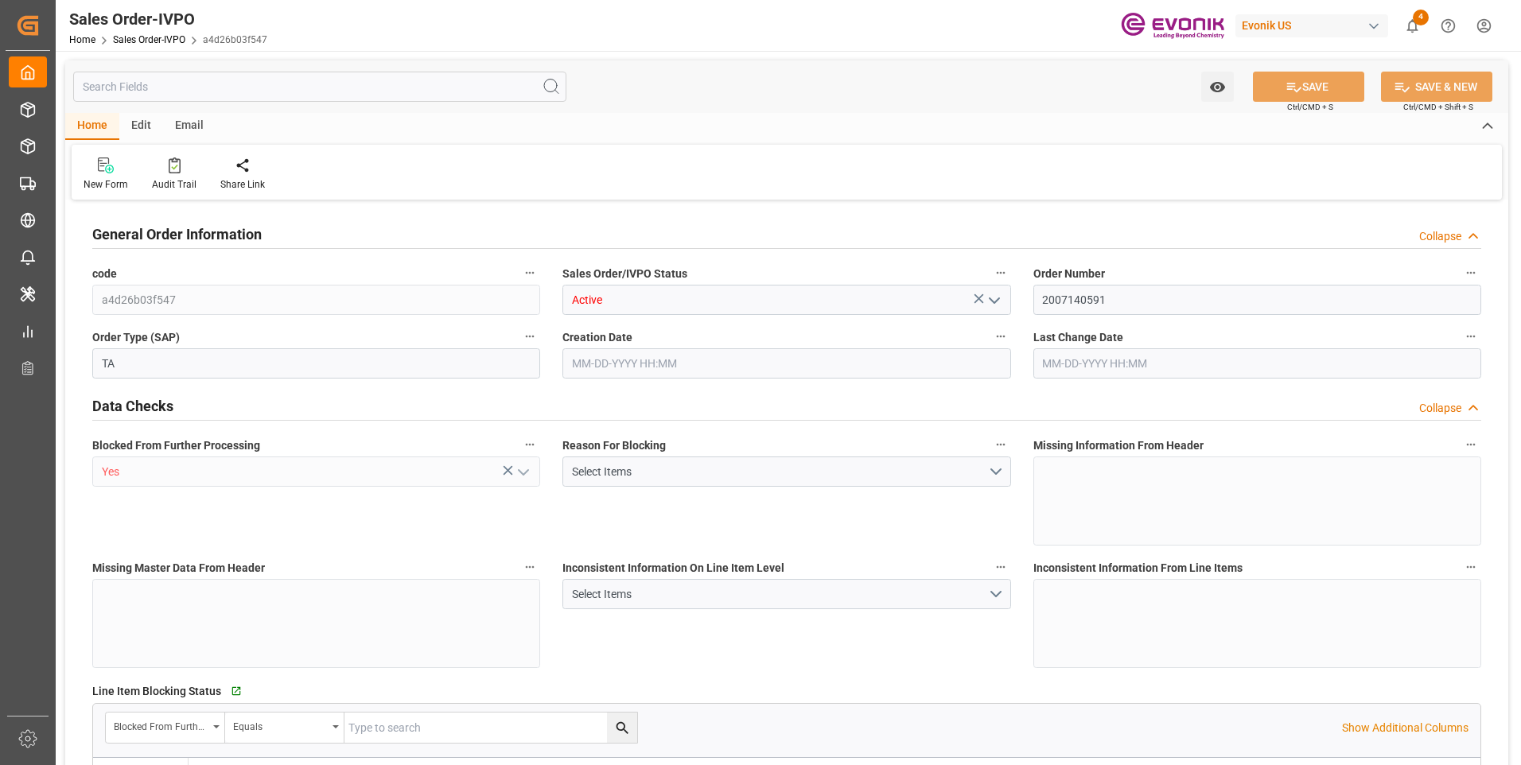
type input "THBKK"
type input "0"
type input "1"
type input "249.1"
type input "[DATE] 14:49"
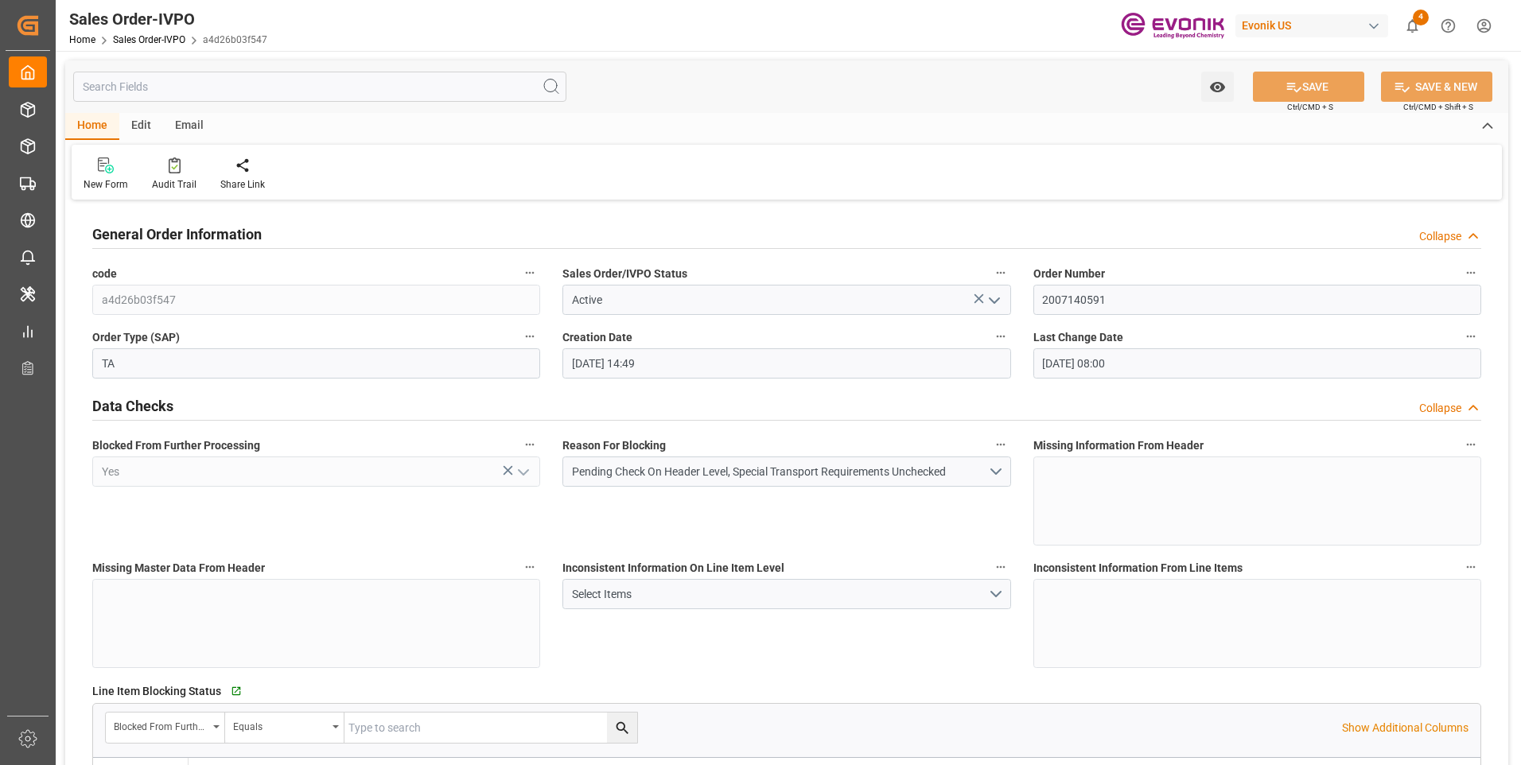
type input "[DATE] 08:00"
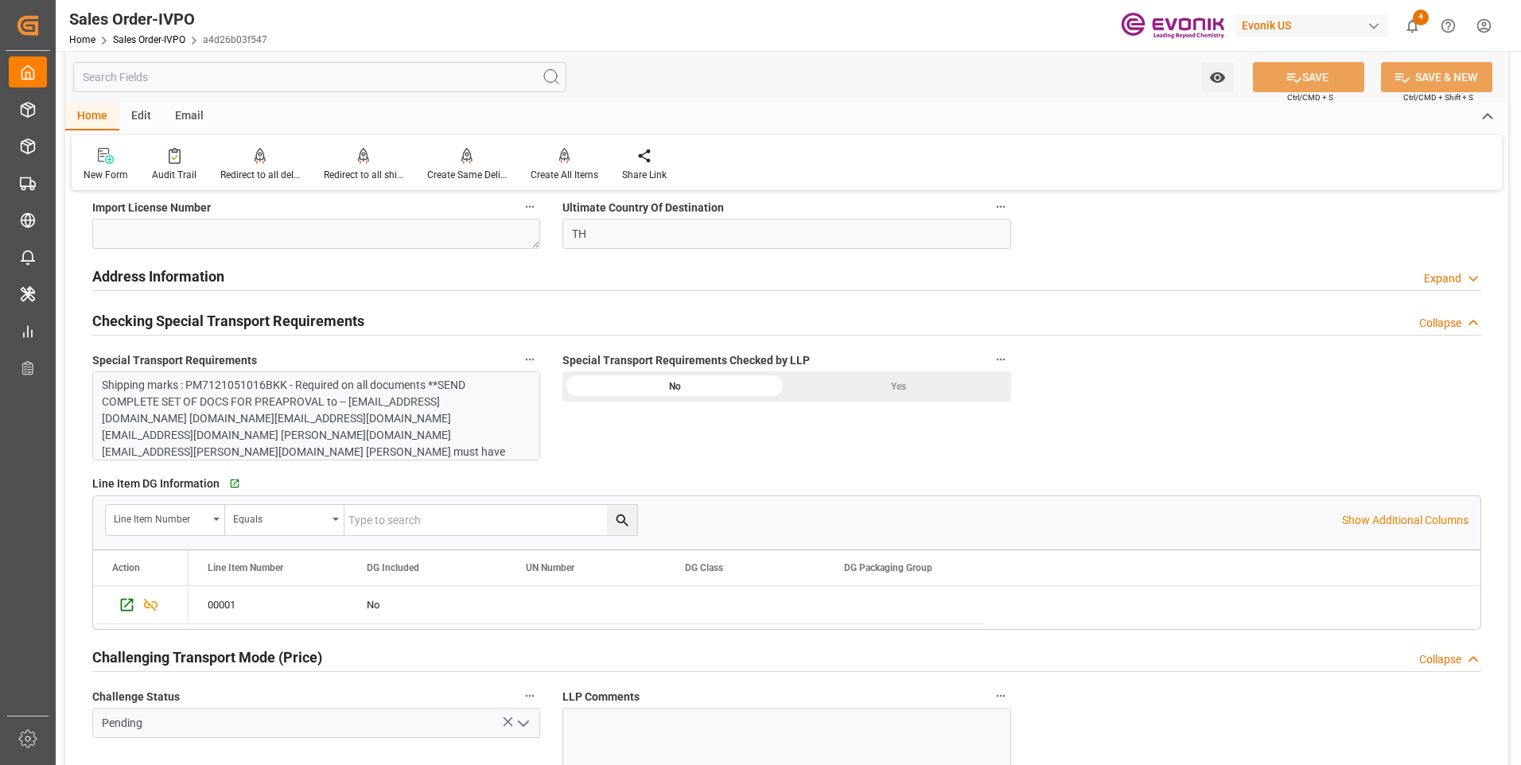
scroll to position [1909, 0]
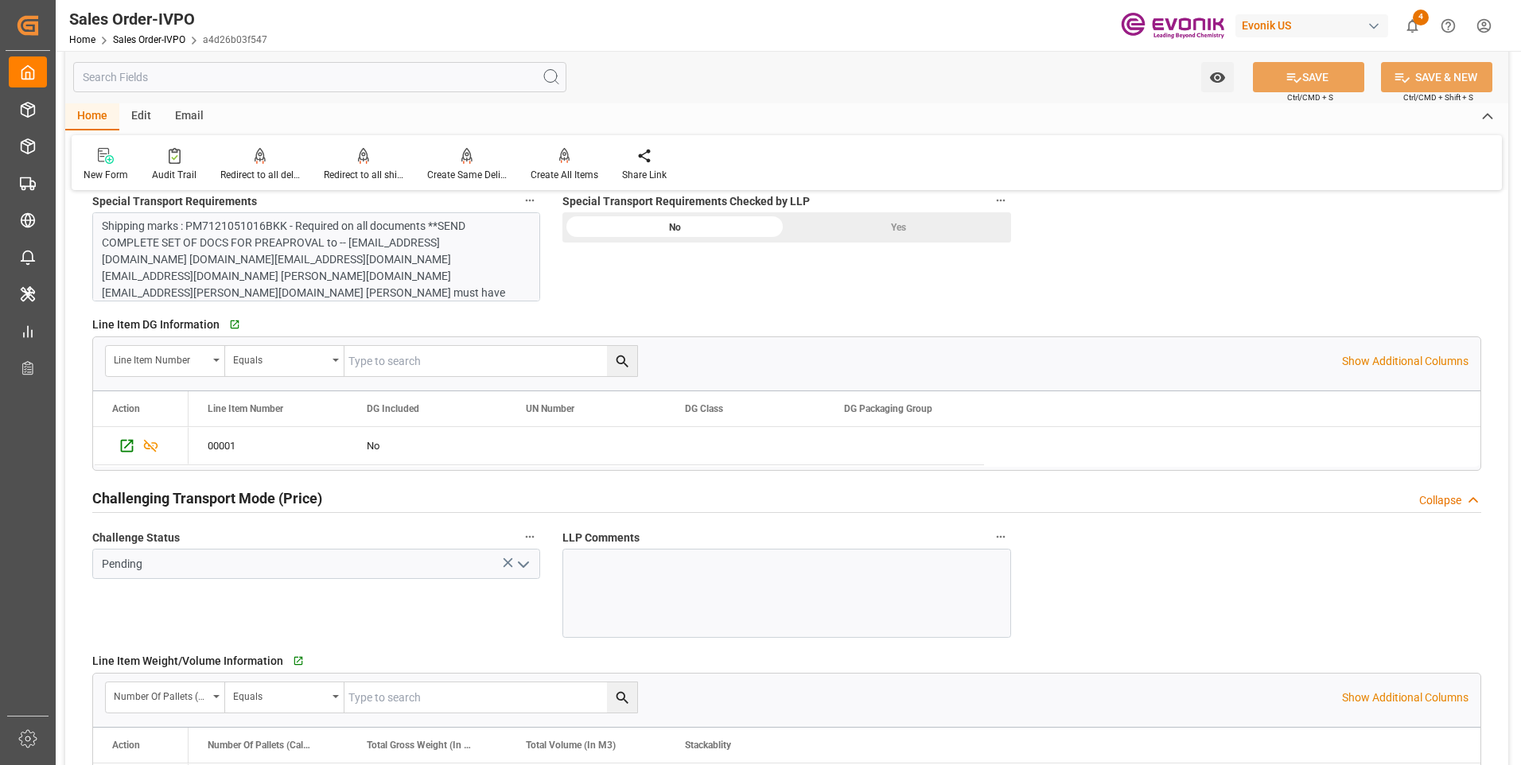
click at [374, 84] on input "text" at bounding box center [319, 77] width 493 height 30
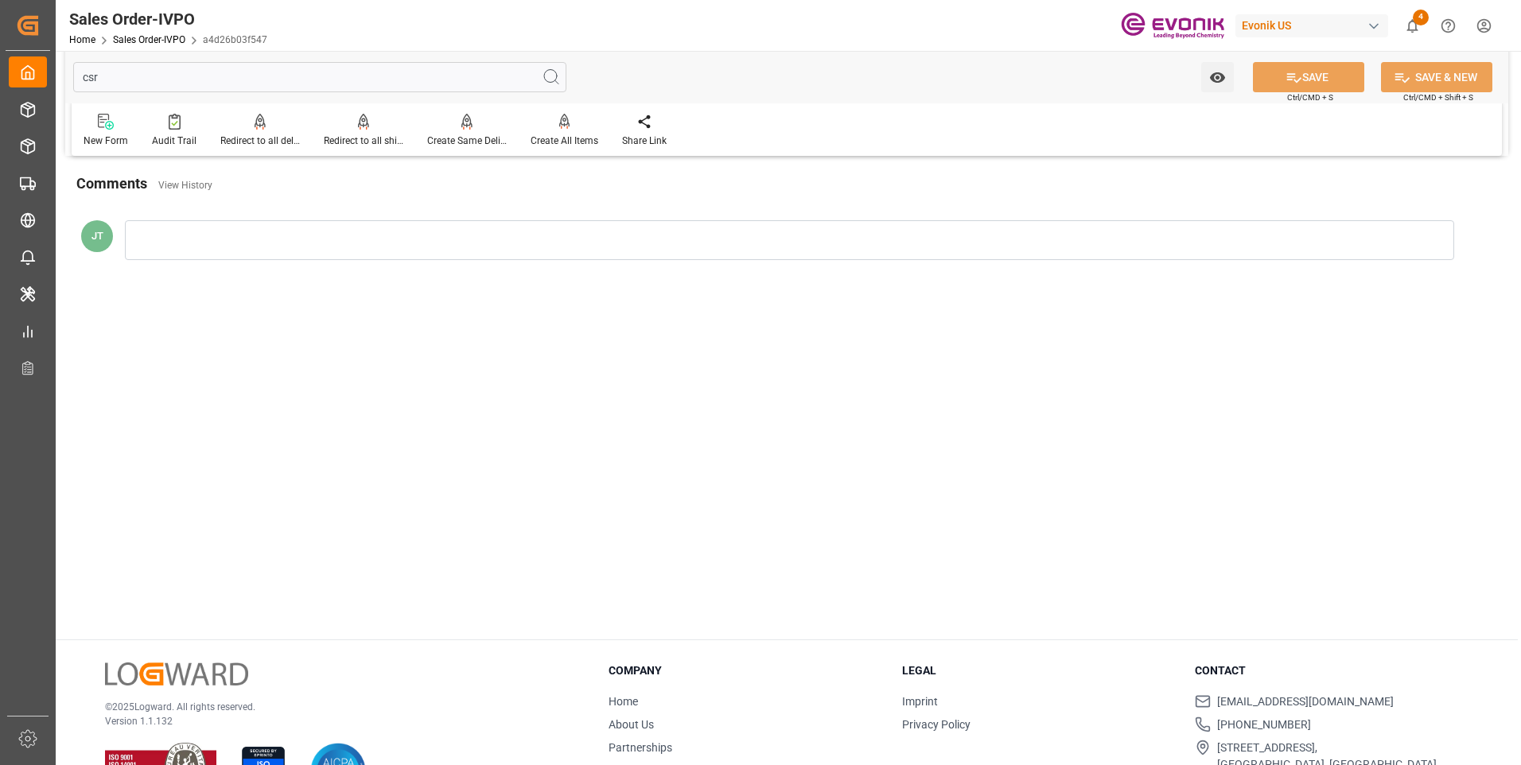
scroll to position [0, 0]
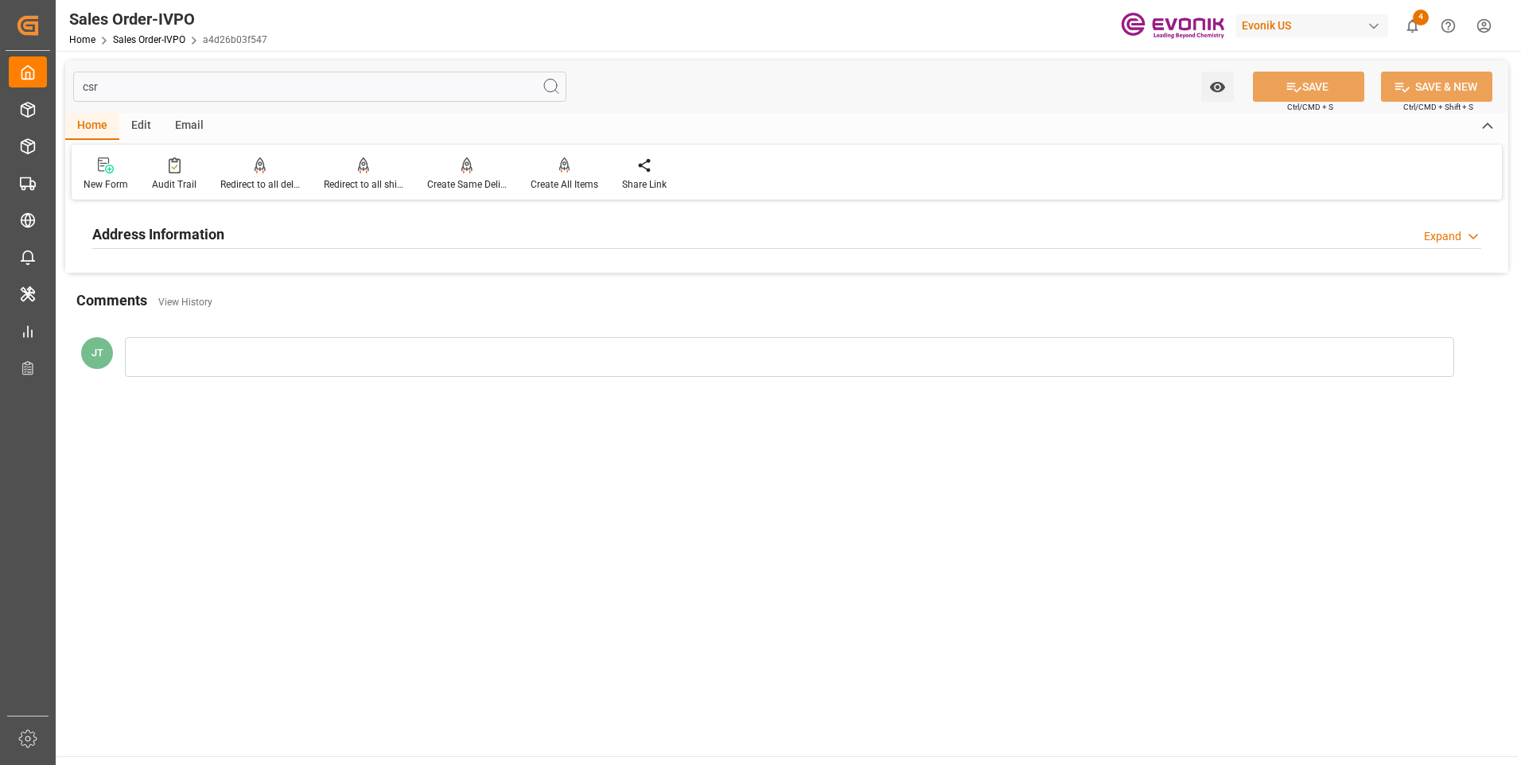
type input "csr"
click at [330, 230] on div "Address Information Expand" at bounding box center [786, 233] width 1389 height 30
